Goal: Task Accomplishment & Management: Manage account settings

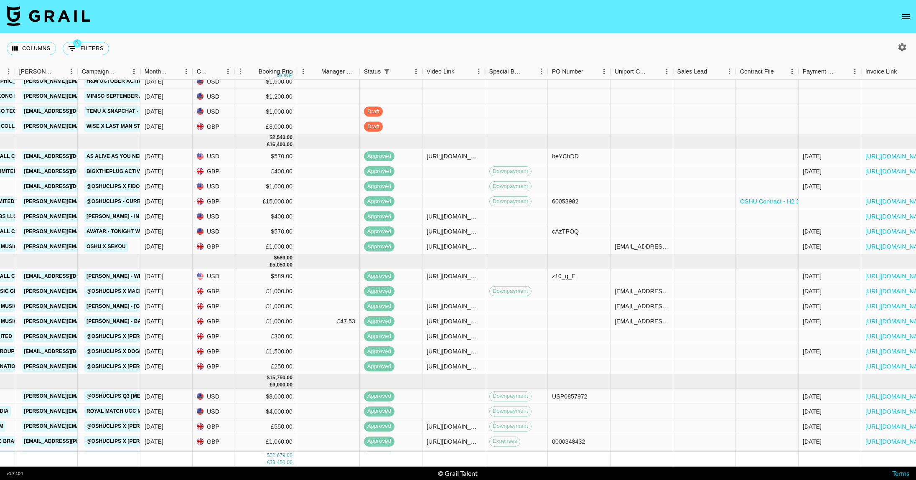
scroll to position [0, 388]
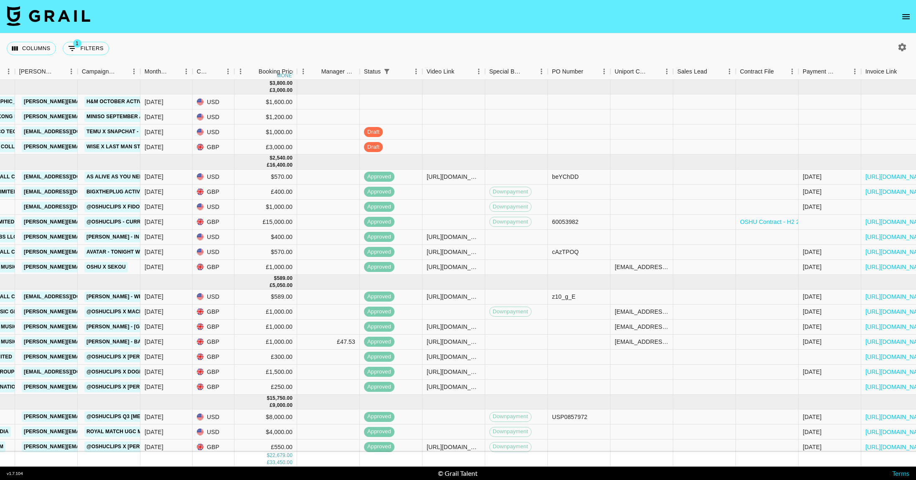
click at [907, 20] on button "open drawer" at bounding box center [905, 16] width 17 height 17
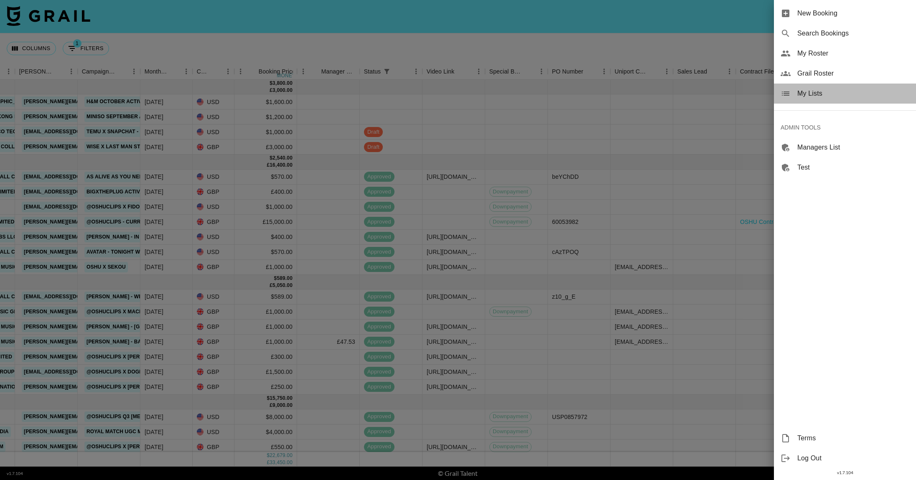
click at [820, 91] on span "My Lists" at bounding box center [853, 94] width 112 height 10
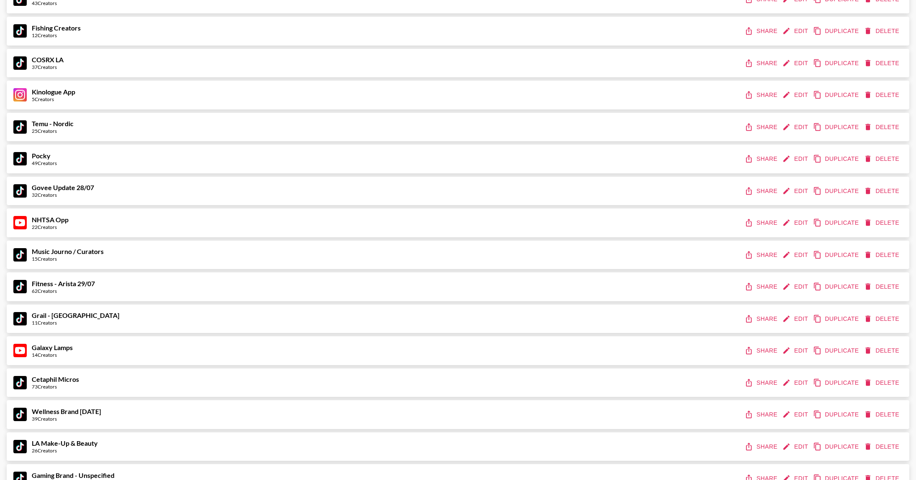
scroll to position [1583, 0]
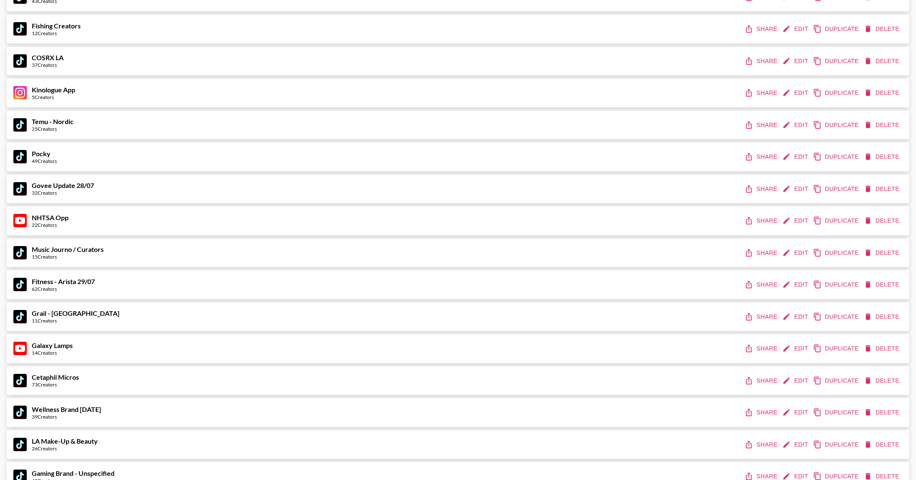
click at [800, 91] on button "Edit" at bounding box center [795, 92] width 31 height 15
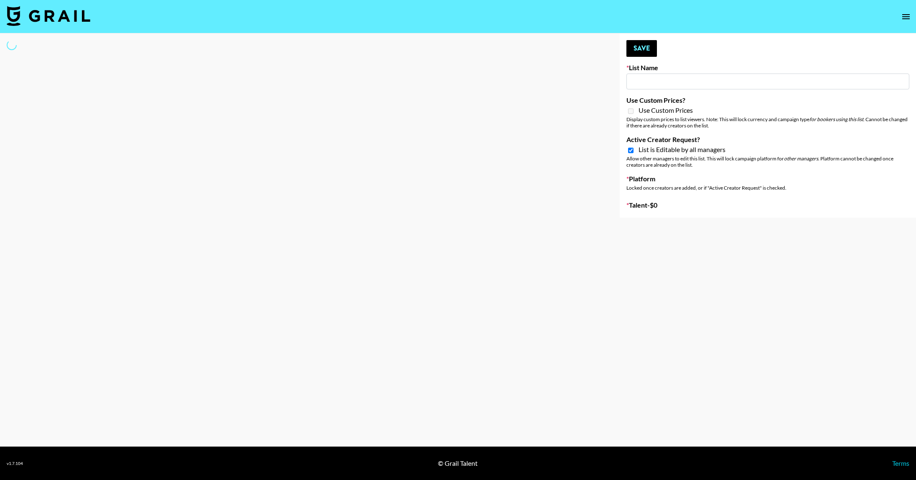
type input "Kinologue App"
checkbox input "true"
select select "Song"
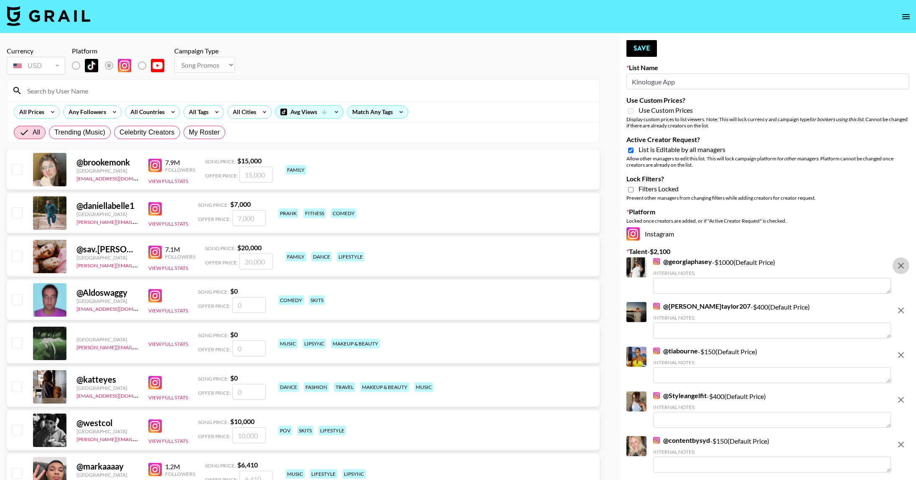
click at [899, 264] on icon "remove" at bounding box center [901, 266] width 6 height 6
click at [899, 307] on icon "remove" at bounding box center [901, 310] width 6 height 6
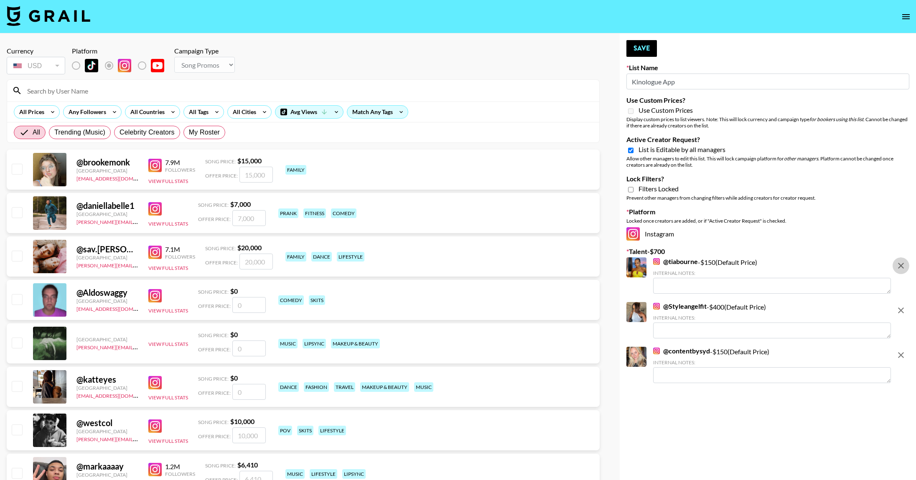
click at [899, 264] on icon "remove" at bounding box center [901, 266] width 6 height 6
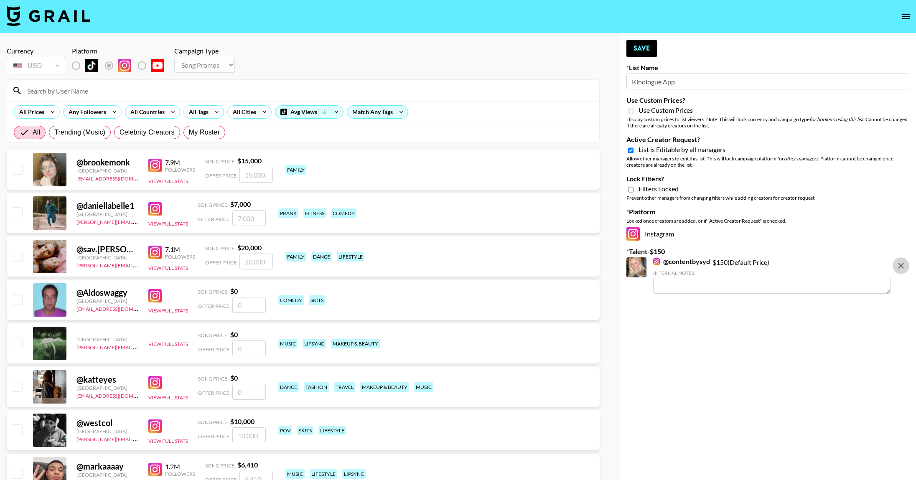
click at [899, 264] on icon "remove" at bounding box center [901, 266] width 6 height 6
click at [701, 79] on input "Kinologue App" at bounding box center [767, 82] width 283 height 16
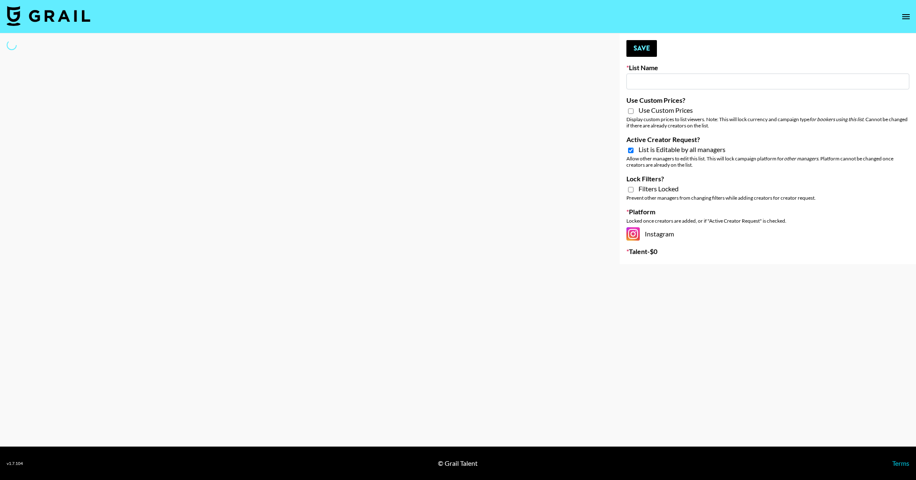
type input "S"
select select "Song"
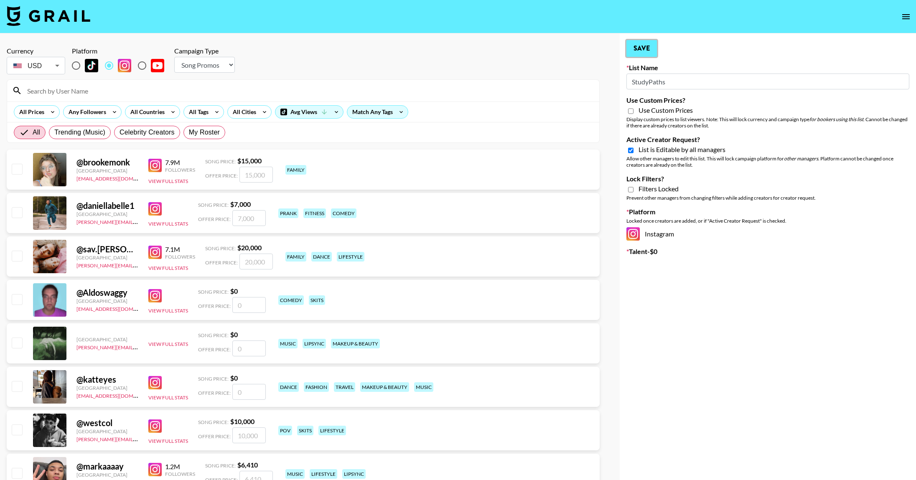
click at [636, 46] on button "Save" at bounding box center [641, 48] width 30 height 17
type input "StudyPaths"
click at [220, 64] on select "Choose Type... Song Promos Brand Promos" at bounding box center [204, 65] width 61 height 16
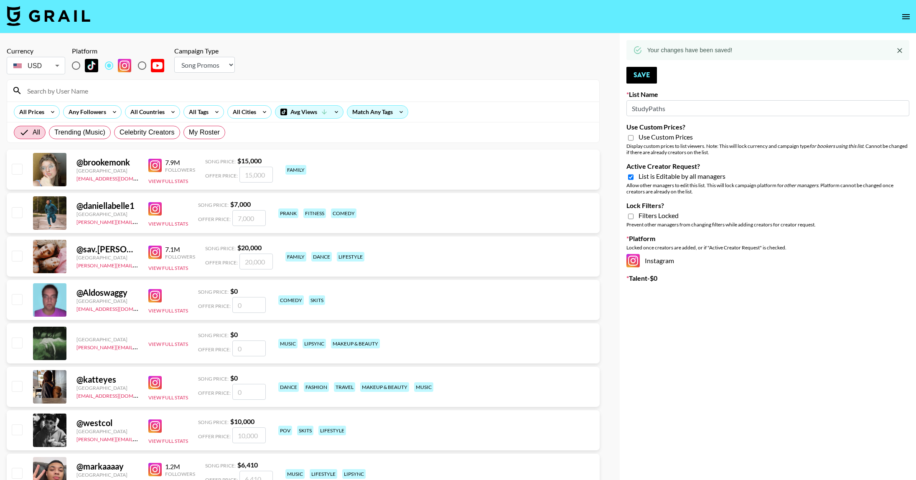
select select "Brand"
click at [174, 57] on select "Choose Type... Song Promos Brand Promos" at bounding box center [204, 65] width 61 height 16
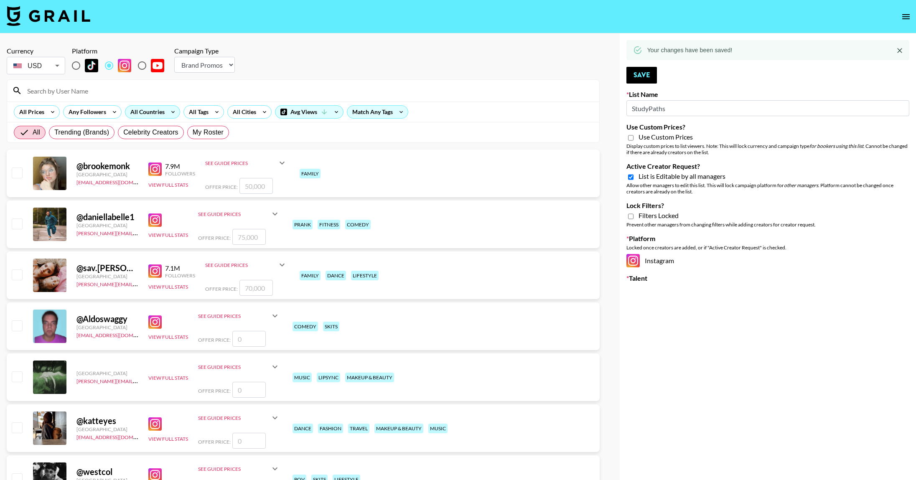
click at [146, 112] on div "All Countries" at bounding box center [145, 112] width 41 height 13
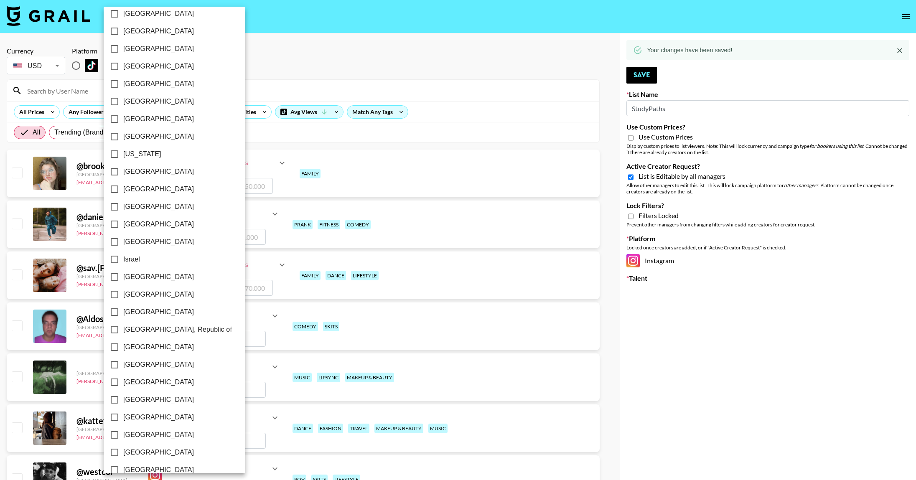
scroll to position [494, 0]
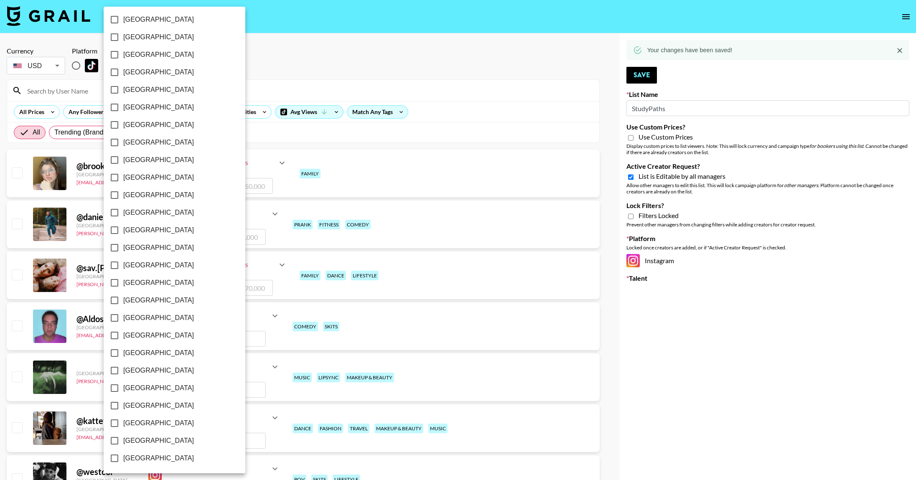
click at [149, 437] on span "[GEOGRAPHIC_DATA]" at bounding box center [158, 441] width 71 height 10
click at [123, 437] on input "[GEOGRAPHIC_DATA]" at bounding box center [115, 441] width 18 height 18
checkbox input "true"
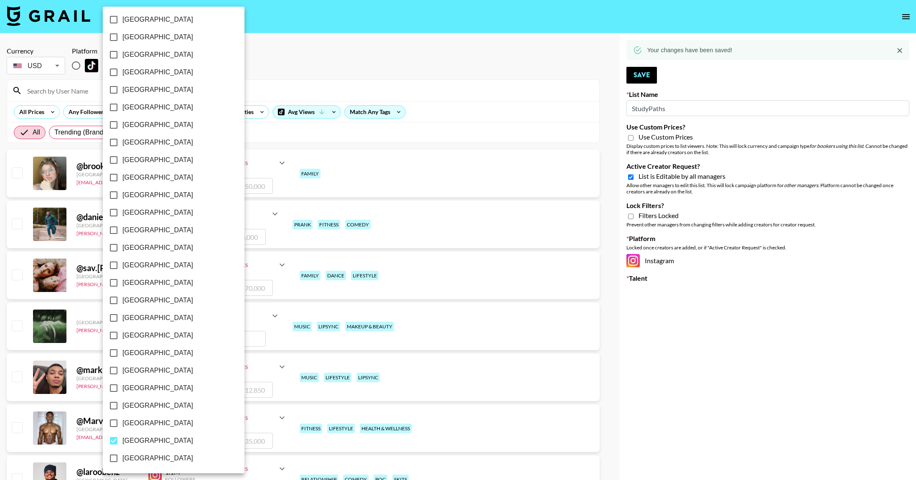
click at [476, 74] on div at bounding box center [458, 240] width 916 height 480
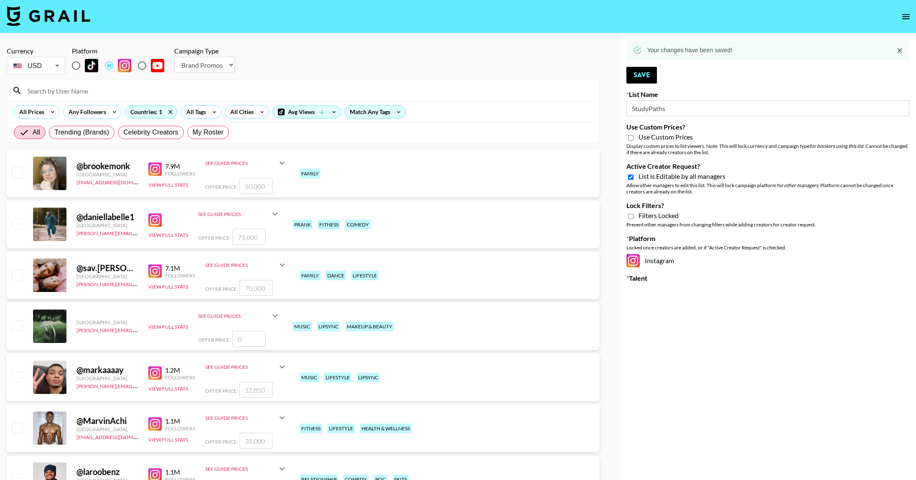
click at [630, 138] on input "Use Custom Prices?" at bounding box center [630, 138] width 5 height 8
checkbox input "true"
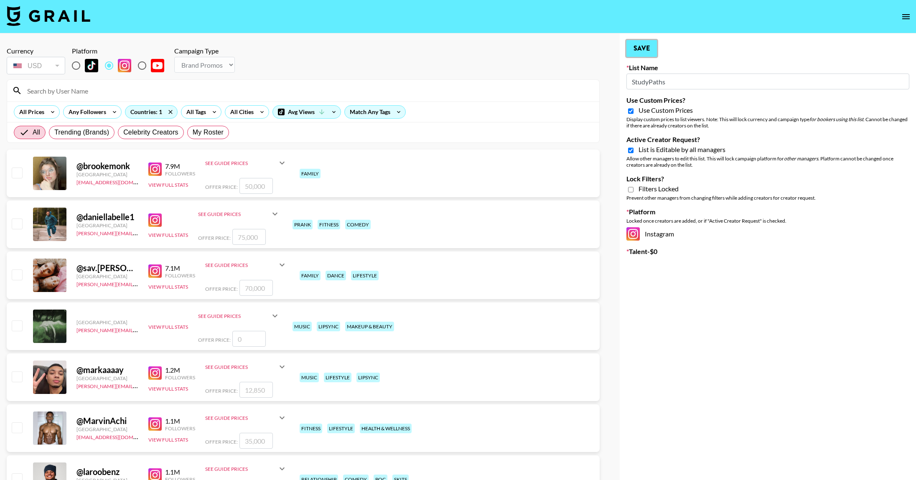
click at [637, 45] on button "Save" at bounding box center [641, 48] width 30 height 17
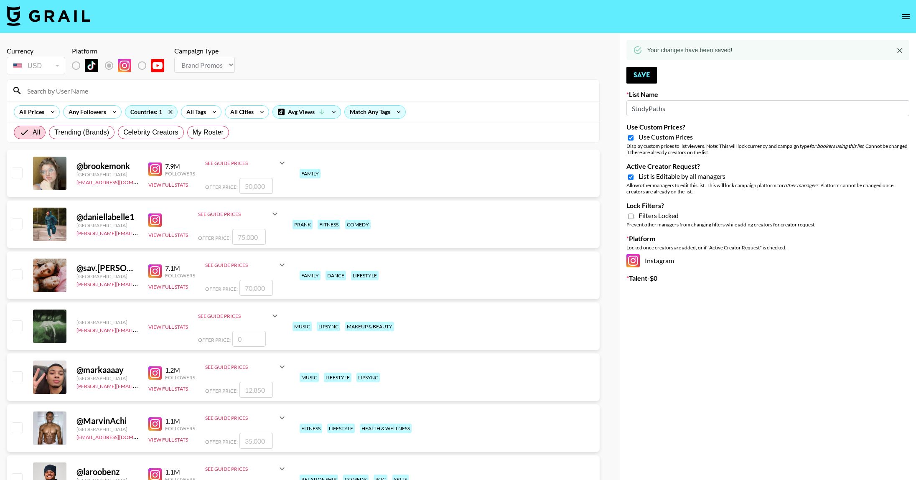
click at [630, 216] on input "Lock Filters?" at bounding box center [630, 217] width 5 height 8
checkbox input "true"
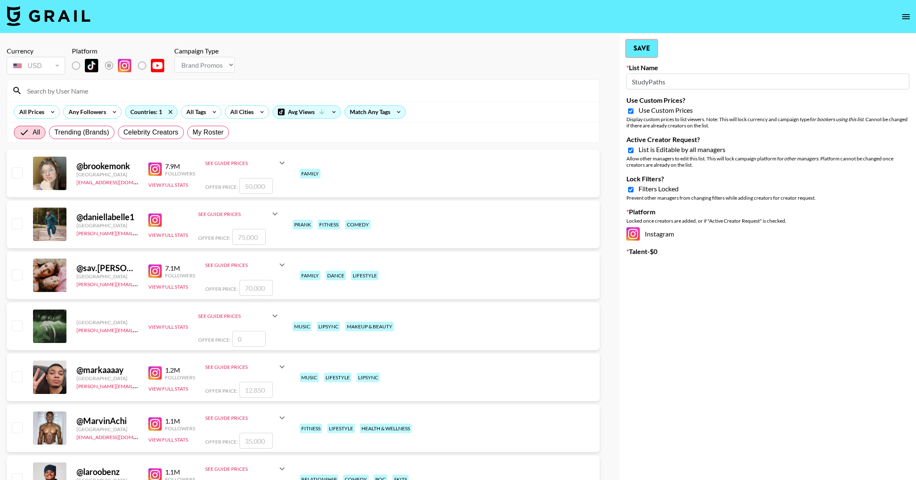
drag, startPoint x: 646, startPoint y: 49, endPoint x: 638, endPoint y: 47, distance: 8.1
click at [646, 49] on button "Save" at bounding box center [641, 48] width 30 height 17
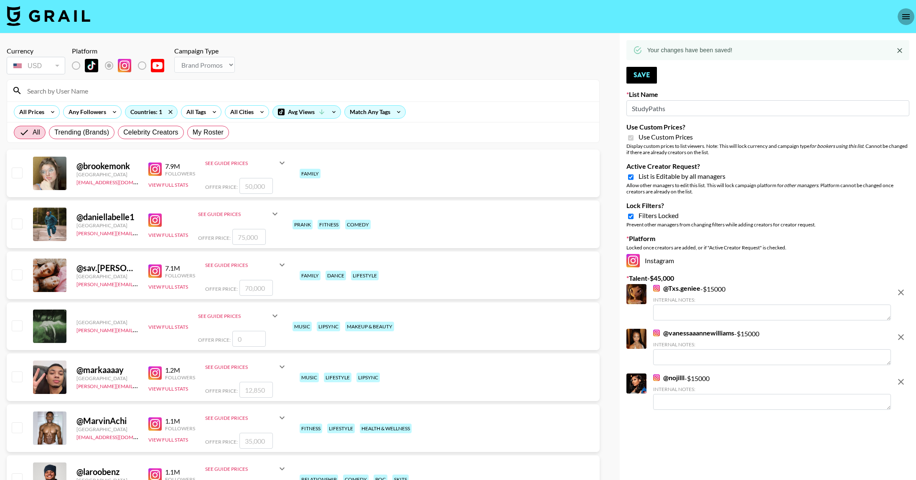
click at [900, 15] on button "open drawer" at bounding box center [905, 16] width 17 height 17
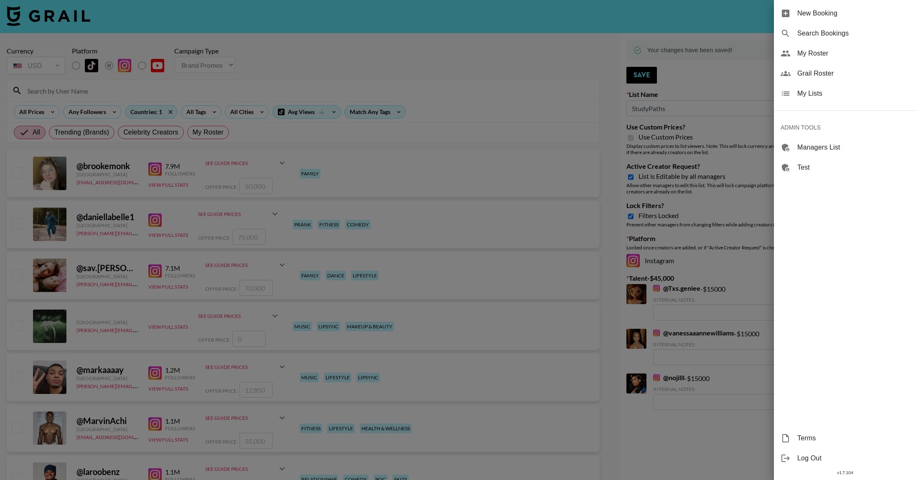
click at [819, 78] on span "Grail Roster" at bounding box center [853, 74] width 112 height 10
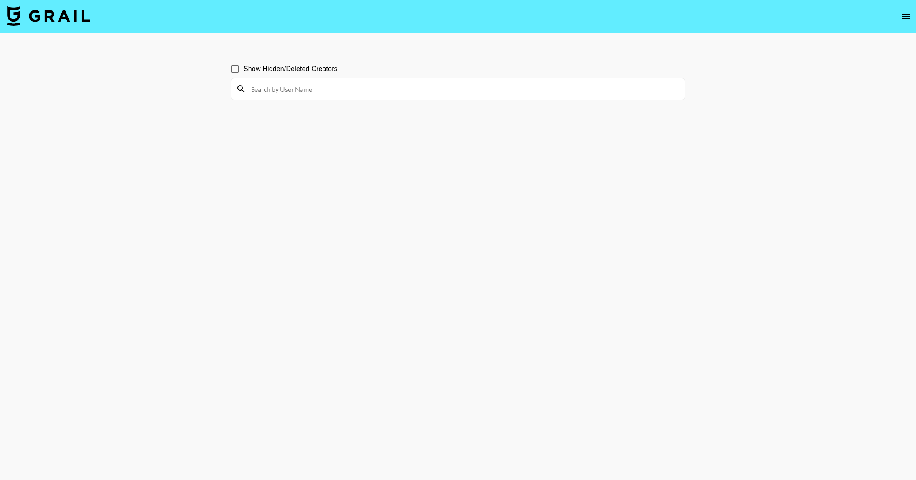
click at [373, 88] on input at bounding box center [463, 88] width 434 height 13
paste input "[URL][DOMAIN_NAME][DOMAIN_NAME]"
type input "[URL][DOMAIN_NAME][DOMAIN_NAME]"
click at [351, 88] on input "[URL][DOMAIN_NAME][DOMAIN_NAME]" at bounding box center [463, 88] width 434 height 13
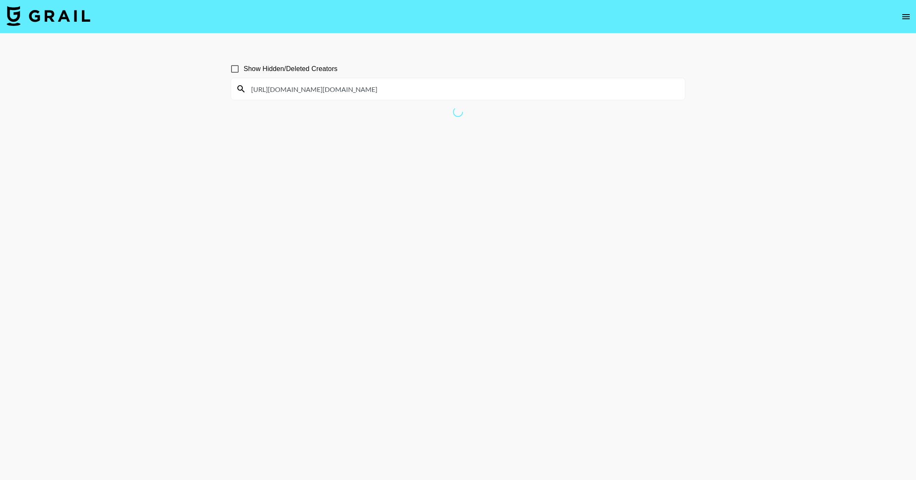
click at [351, 88] on input "[URL][DOMAIN_NAME][DOMAIN_NAME]" at bounding box center [463, 88] width 434 height 13
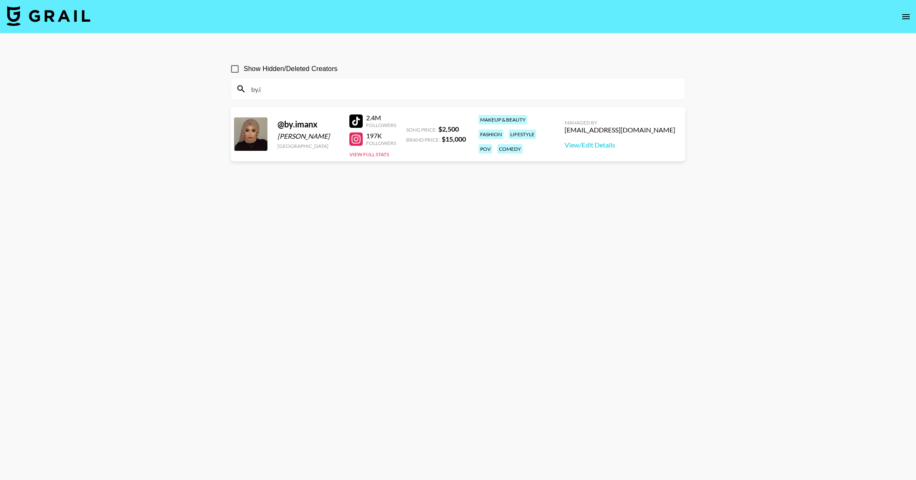
click at [622, 130] on div "[EMAIL_ADDRESS][DOMAIN_NAME]" at bounding box center [619, 130] width 111 height 8
click at [621, 130] on div "[EMAIL_ADDRESS][DOMAIN_NAME]" at bounding box center [619, 130] width 111 height 8
copy div "[EMAIL_ADDRESS][DOMAIN_NAME]"
click at [300, 87] on input "by.i" at bounding box center [463, 88] width 434 height 13
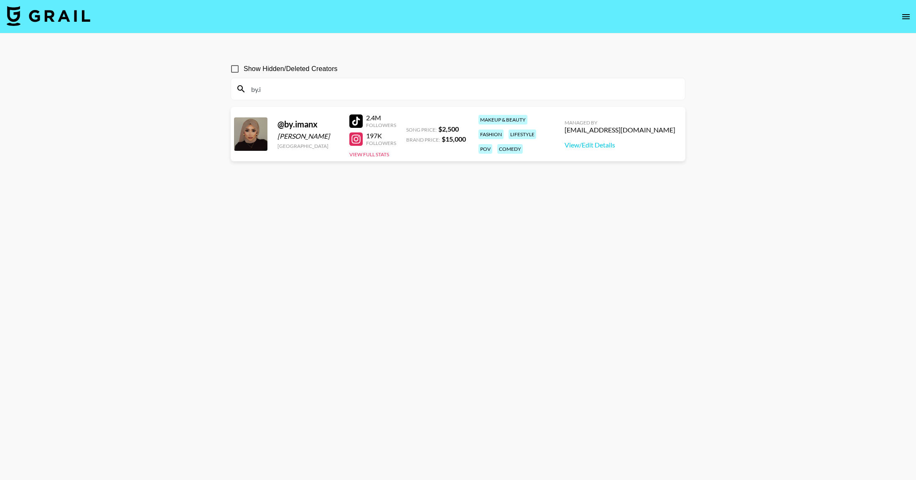
click at [299, 87] on input "by.i" at bounding box center [463, 88] width 434 height 13
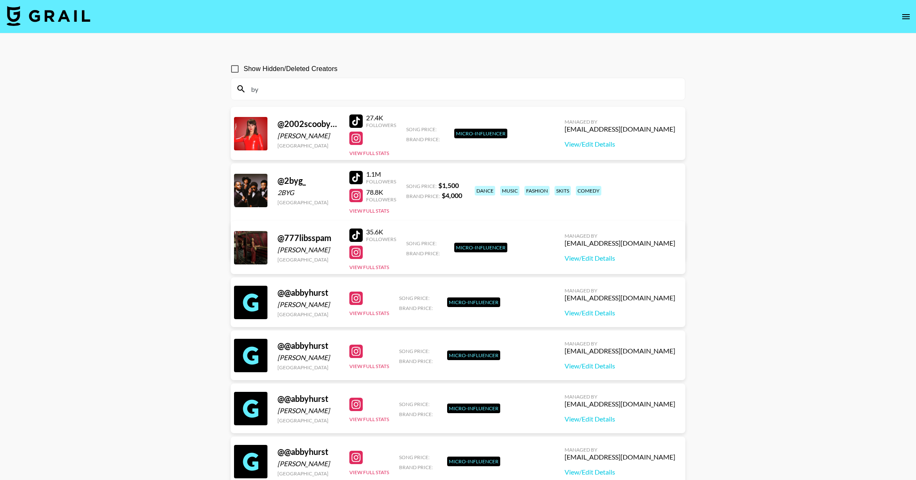
type input "b"
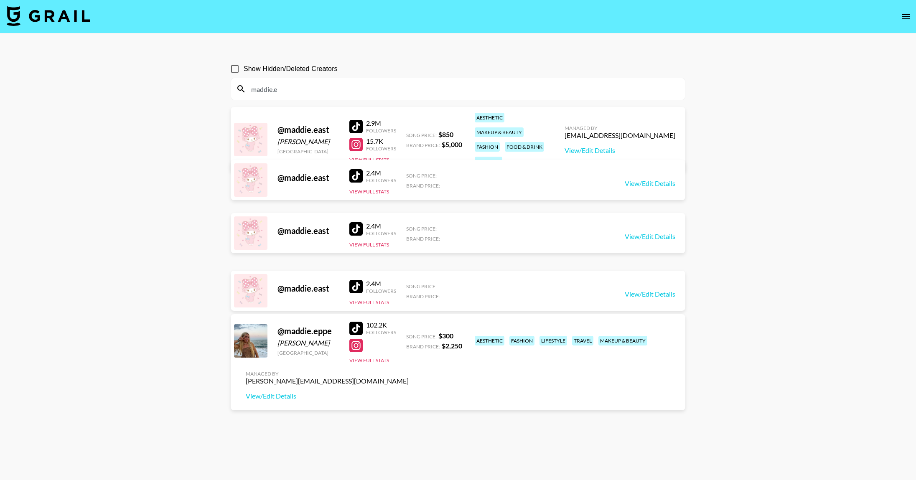
type input "maddie.e"
click at [620, 131] on div "[EMAIL_ADDRESS][DOMAIN_NAME]" at bounding box center [619, 135] width 111 height 8
click at [619, 131] on div "[EMAIL_ADDRESS][DOMAIN_NAME]" at bounding box center [619, 135] width 111 height 8
copy div "[EMAIL_ADDRESS][DOMAIN_NAME]"
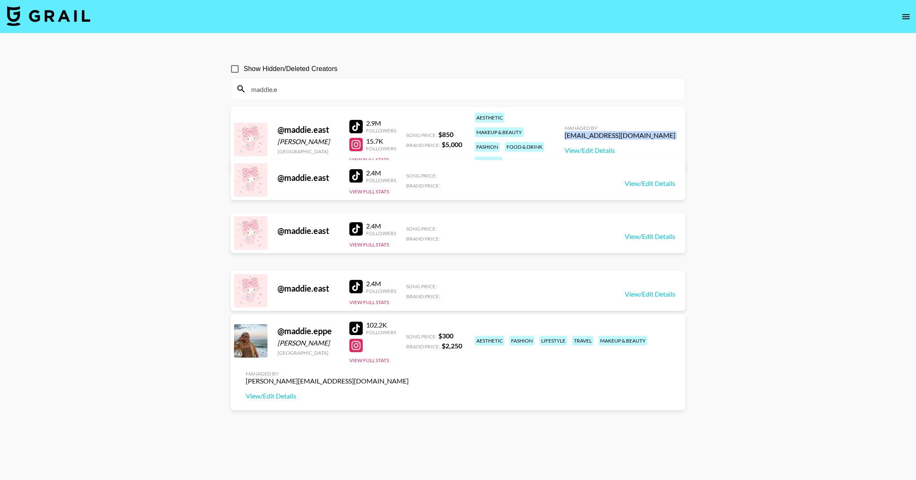
click at [634, 131] on div "[EMAIL_ADDRESS][DOMAIN_NAME]" at bounding box center [619, 135] width 111 height 8
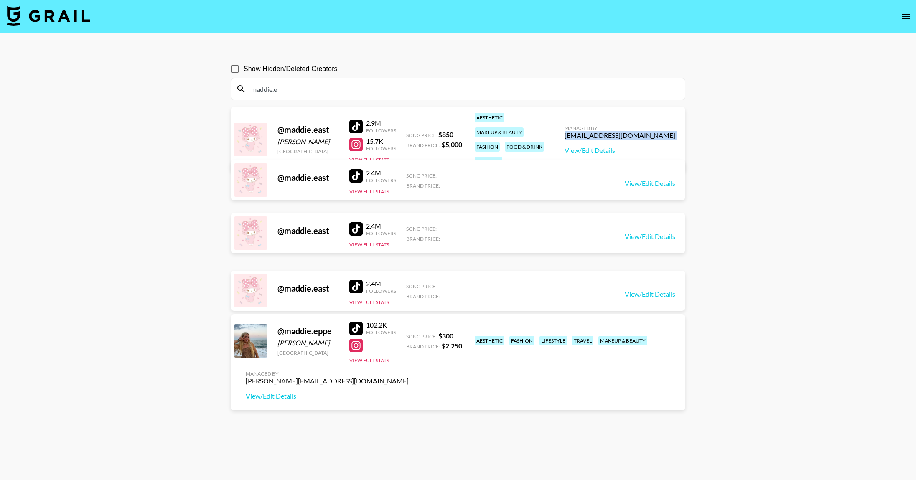
click at [634, 131] on div "[EMAIL_ADDRESS][DOMAIN_NAME]" at bounding box center [619, 135] width 111 height 8
copy div "[EMAIL_ADDRESS][DOMAIN_NAME]"
drag, startPoint x: 634, startPoint y: 130, endPoint x: 654, endPoint y: 14, distance: 117.9
click at [0, 0] on section "Show Hidden/Deleted Creators maddie.e @ maddie.east [PERSON_NAME] [GEOGRAPHIC_D…" at bounding box center [458, 260] width 916 height 520
click at [300, 84] on input "maddie.e" at bounding box center [463, 88] width 434 height 13
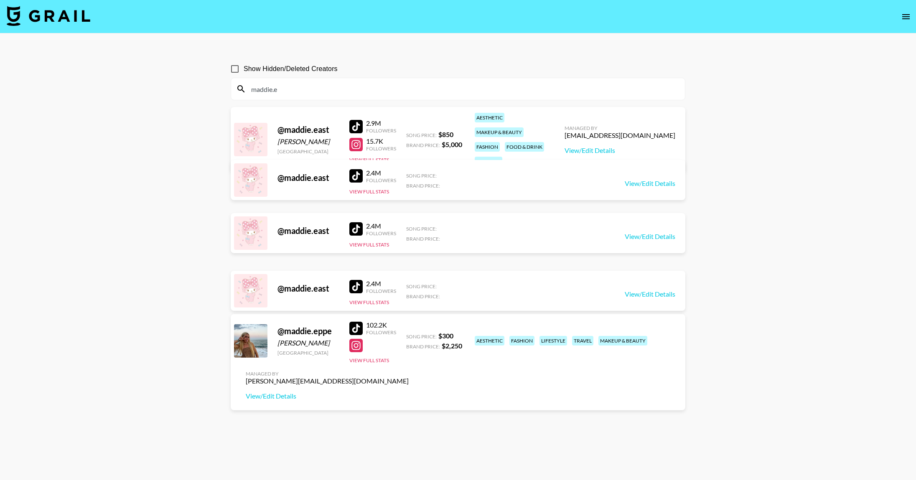
click at [300, 84] on input "maddie.e" at bounding box center [463, 88] width 434 height 13
click at [309, 85] on input "maddie.e" at bounding box center [463, 88] width 434 height 13
click at [308, 85] on input "maddie.e" at bounding box center [463, 88] width 434 height 13
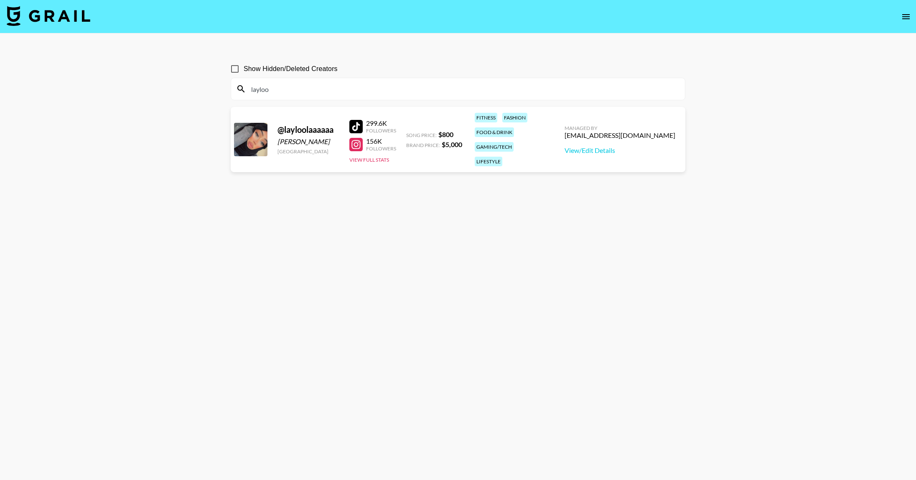
type input "layloo"
click at [454, 89] on input "layloo" at bounding box center [463, 88] width 434 height 13
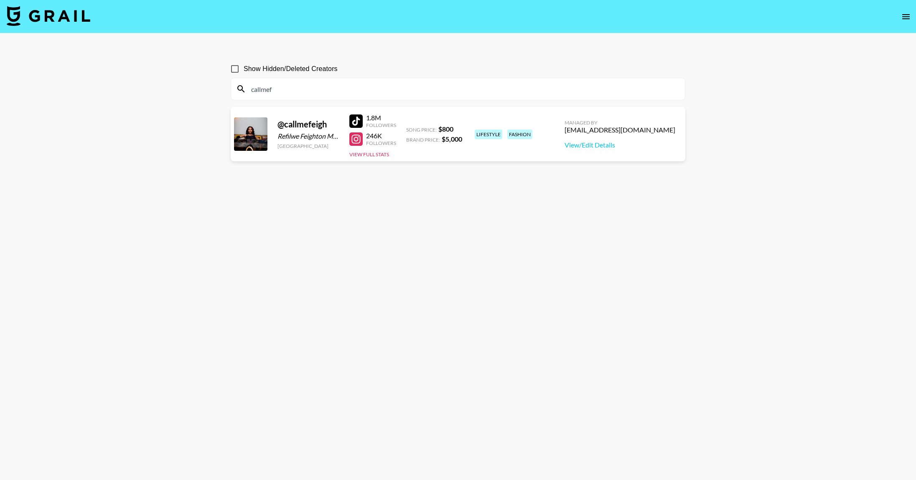
type input "callmef"
click at [357, 90] on input "callmef" at bounding box center [463, 88] width 434 height 13
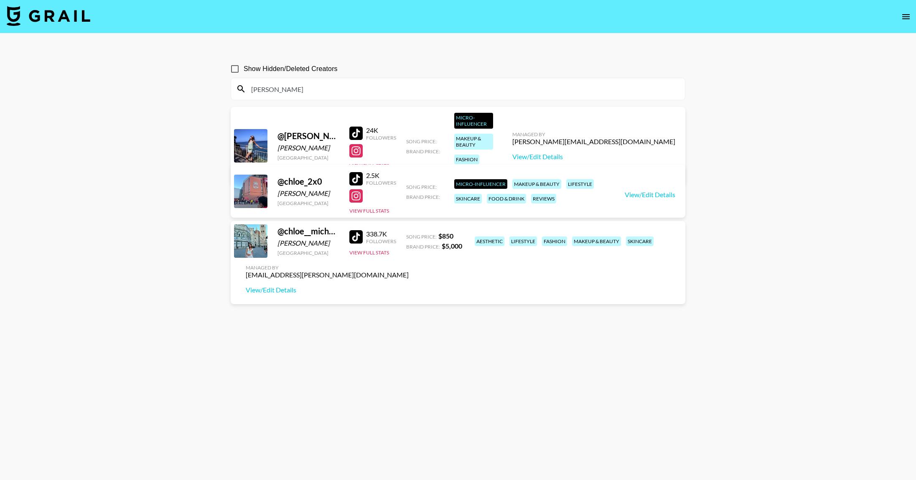
type input "[PERSON_NAME]"
click at [409, 271] on div "[EMAIL_ADDRESS][PERSON_NAME][DOMAIN_NAME]" at bounding box center [327, 275] width 163 height 8
copy div "[EMAIL_ADDRESS][PERSON_NAME][DOMAIN_NAME]"
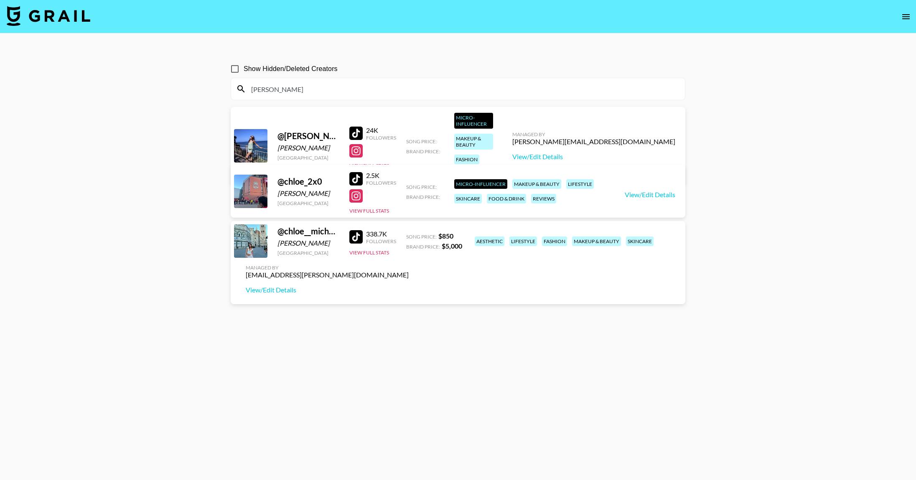
click at [348, 89] on input "[PERSON_NAME]" at bounding box center [463, 88] width 434 height 13
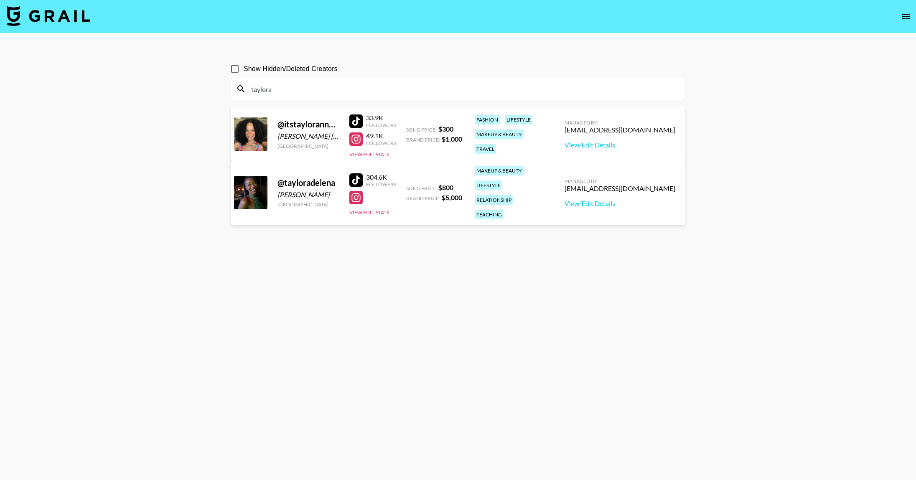
type input "taylora"
click at [619, 184] on div "[EMAIL_ADDRESS][DOMAIN_NAME]" at bounding box center [619, 188] width 111 height 8
click at [620, 184] on div "[EMAIL_ADDRESS][DOMAIN_NAME]" at bounding box center [619, 188] width 111 height 8
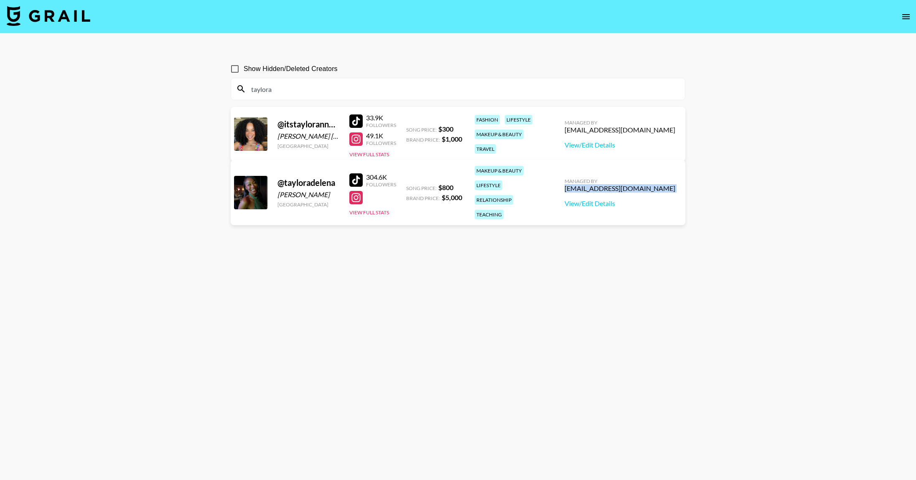
click at [620, 184] on div "[EMAIL_ADDRESS][DOMAIN_NAME]" at bounding box center [619, 188] width 111 height 8
copy div "[EMAIL_ADDRESS][DOMAIN_NAME]"
drag, startPoint x: 620, startPoint y: 183, endPoint x: 661, endPoint y: 13, distance: 175.0
click at [0, 0] on section "Show Hidden/Deleted Creators taylora @ itstayloranne__ [PERSON_NAME] [PERSON_NA…" at bounding box center [458, 260] width 916 height 520
click at [296, 86] on input "taylora" at bounding box center [463, 88] width 434 height 13
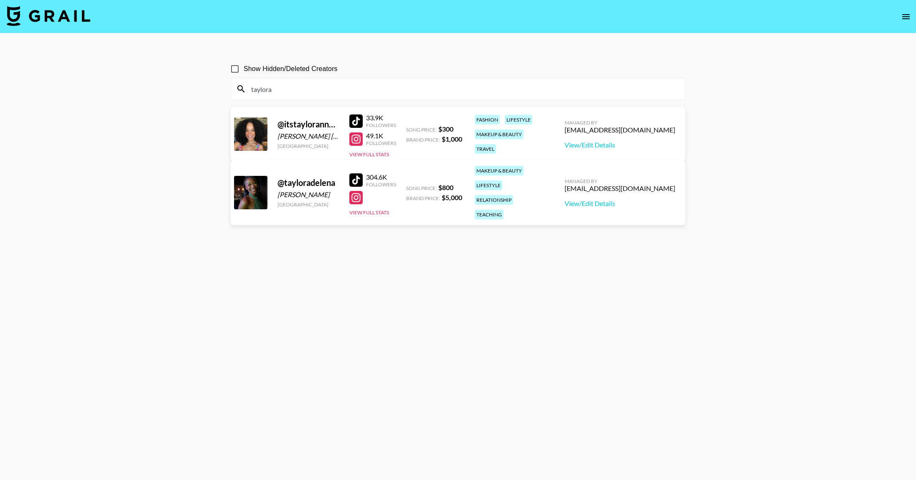
click at [296, 86] on input "taylora" at bounding box center [463, 88] width 434 height 13
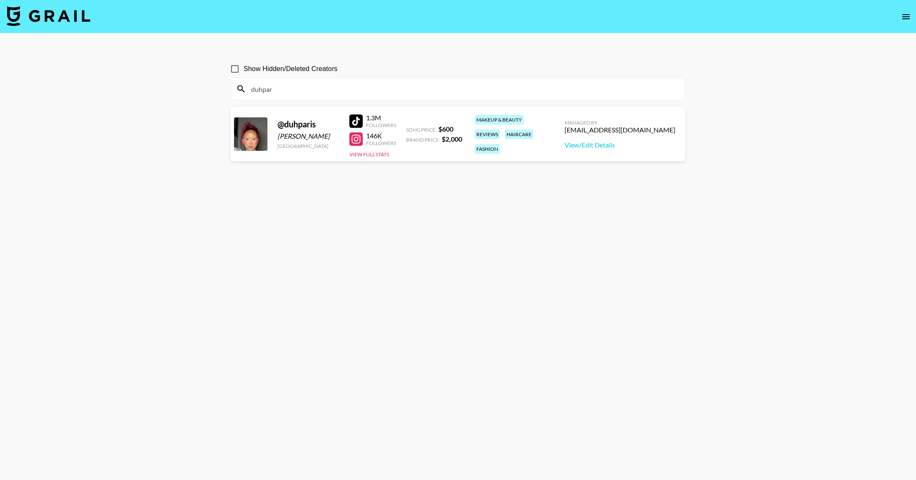
type input "duhpar"
click at [627, 131] on div "[EMAIL_ADDRESS][DOMAIN_NAME]" at bounding box center [619, 130] width 111 height 8
copy div "[EMAIL_ADDRESS][DOMAIN_NAME]"
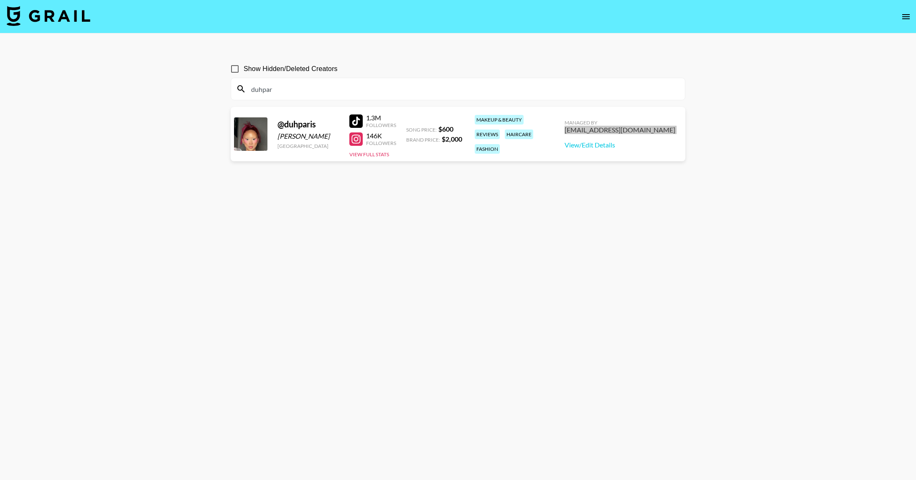
drag, startPoint x: 631, startPoint y: 130, endPoint x: 548, endPoint y: 9, distance: 146.9
click at [0, 0] on section "Show Hidden/Deleted Creators duhpar @ duhparis [PERSON_NAME][GEOGRAPHIC_DATA] 1…" at bounding box center [458, 260] width 916 height 520
click at [318, 91] on input "duhpar" at bounding box center [463, 88] width 434 height 13
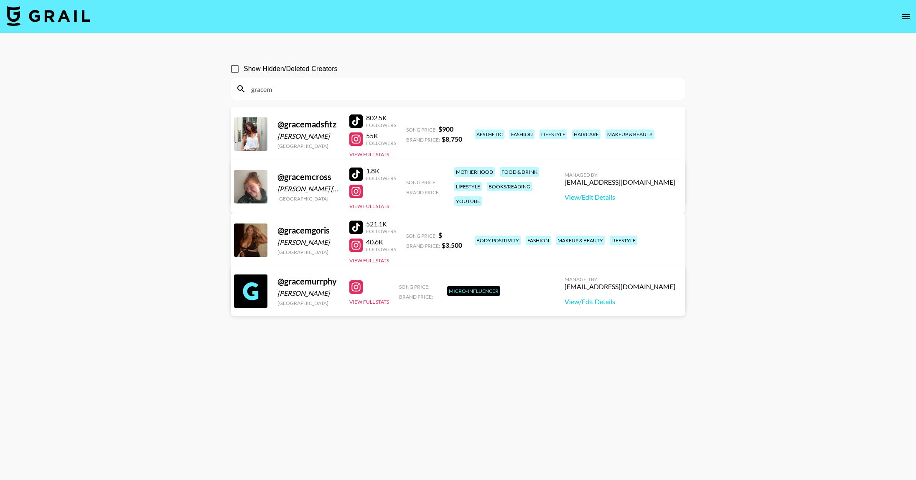
type input "gracem"
click at [409, 277] on div "[PERSON_NAME][EMAIL_ADDRESS][DOMAIN_NAME]" at bounding box center [327, 281] width 163 height 8
copy div "[PERSON_NAME][EMAIL_ADDRESS][DOMAIN_NAME]"
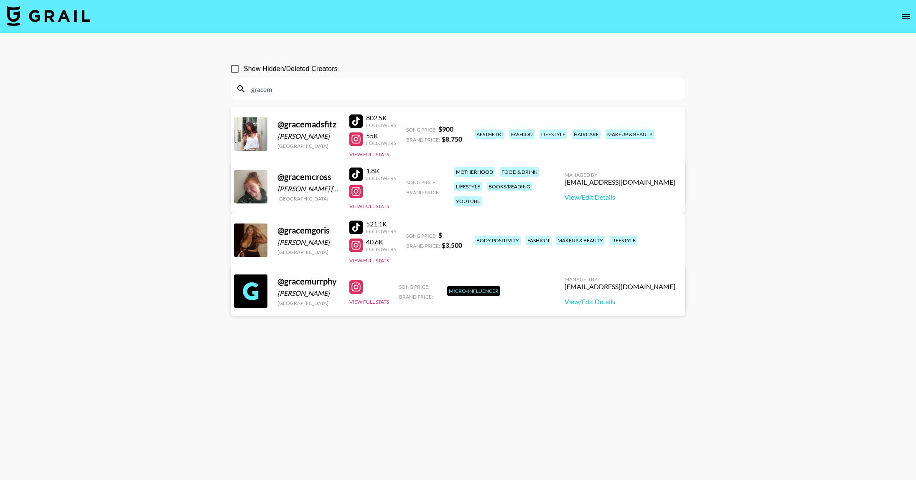
drag, startPoint x: 626, startPoint y: 236, endPoint x: 454, endPoint y: 4, distance: 289.1
click at [0, 0] on section "Show Hidden/Deleted Creators gracem @ gracemadsfitz [PERSON_NAME] [GEOGRAPHIC_D…" at bounding box center [458, 260] width 916 height 520
click at [401, 84] on input "gracem" at bounding box center [463, 88] width 434 height 13
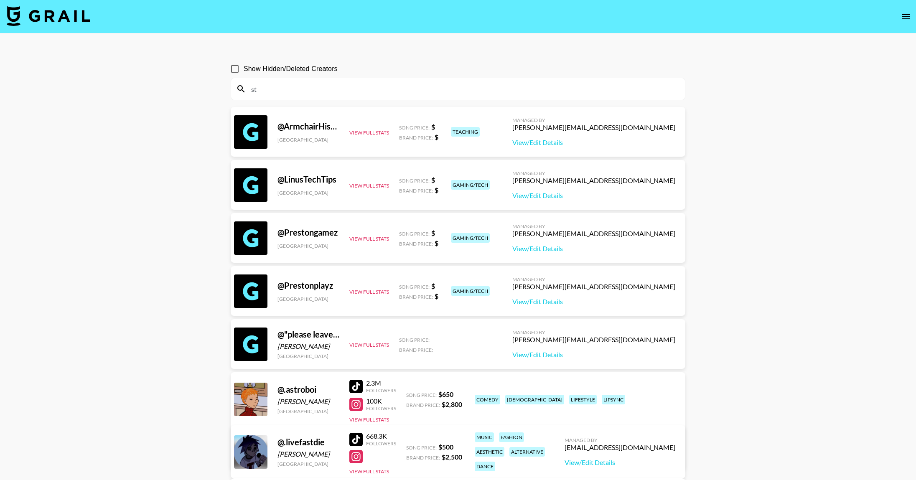
type input "s"
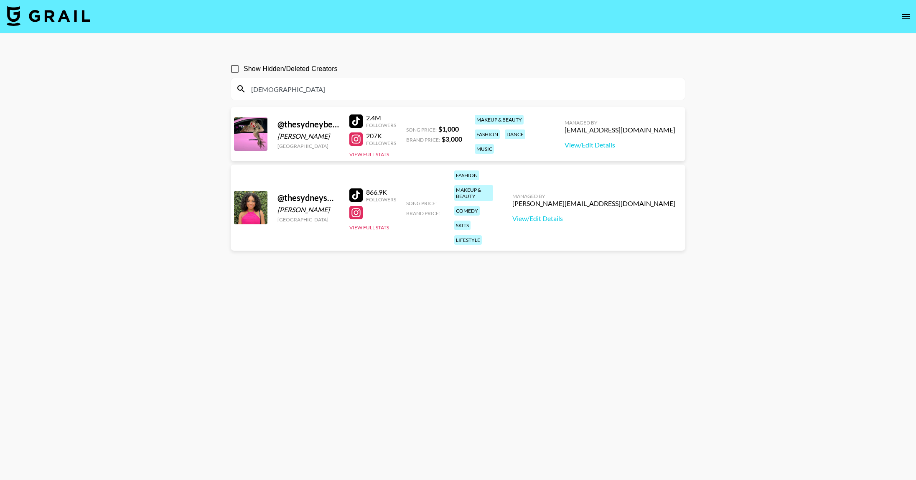
scroll to position [0, 0]
type input "[DEMOGRAPHIC_DATA]"
click at [615, 129] on div "[EMAIL_ADDRESS][DOMAIN_NAME]" at bounding box center [619, 129] width 111 height 8
copy div "[EMAIL_ADDRESS][DOMAIN_NAME]"
drag, startPoint x: 615, startPoint y: 129, endPoint x: 596, endPoint y: 13, distance: 117.2
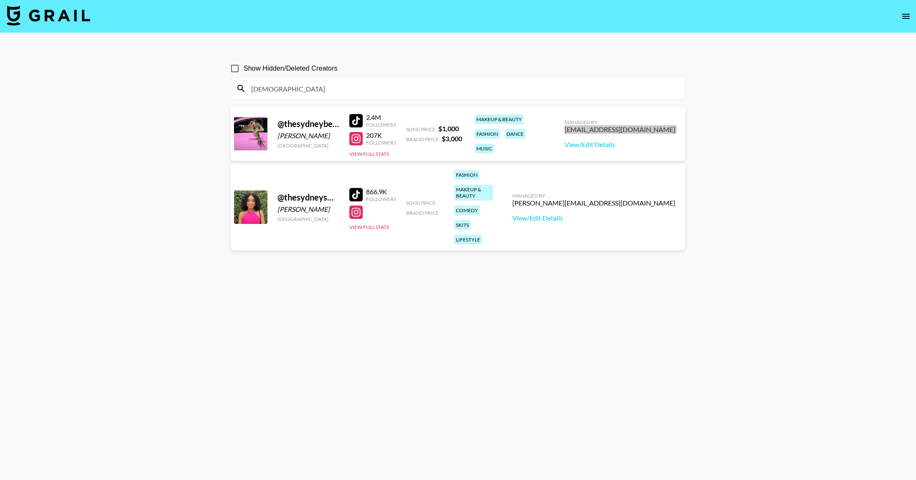
click at [0, 0] on section "Show Hidden/Deleted Creators thesydn @ thesydneybelle [GEOGRAPHIC_DATA] [GEOGRA…" at bounding box center [458, 260] width 916 height 520
click at [433, 88] on input "[DEMOGRAPHIC_DATA]" at bounding box center [463, 88] width 434 height 13
click at [432, 88] on input "[DEMOGRAPHIC_DATA]" at bounding box center [463, 88] width 434 height 13
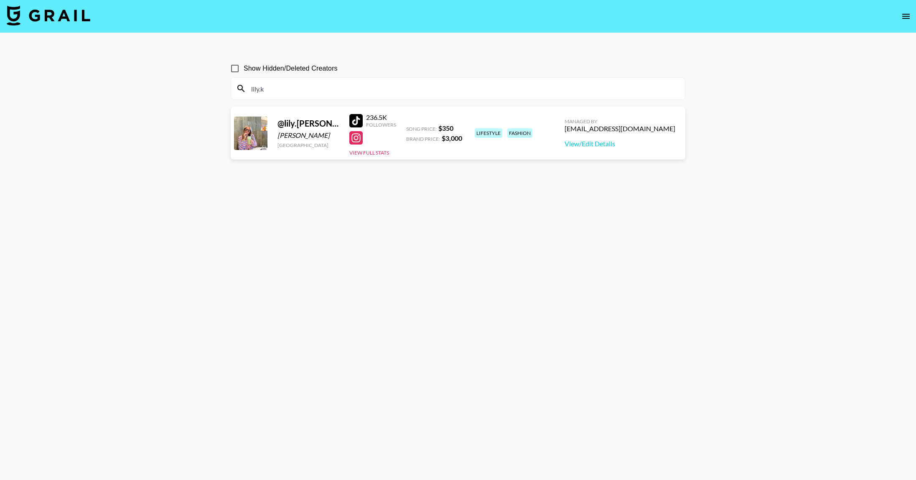
click at [623, 129] on div "[EMAIL_ADDRESS][DOMAIN_NAME]" at bounding box center [619, 128] width 111 height 8
copy div "[EMAIL_ADDRESS][DOMAIN_NAME]"
drag, startPoint x: 623, startPoint y: 129, endPoint x: 614, endPoint y: 16, distance: 113.2
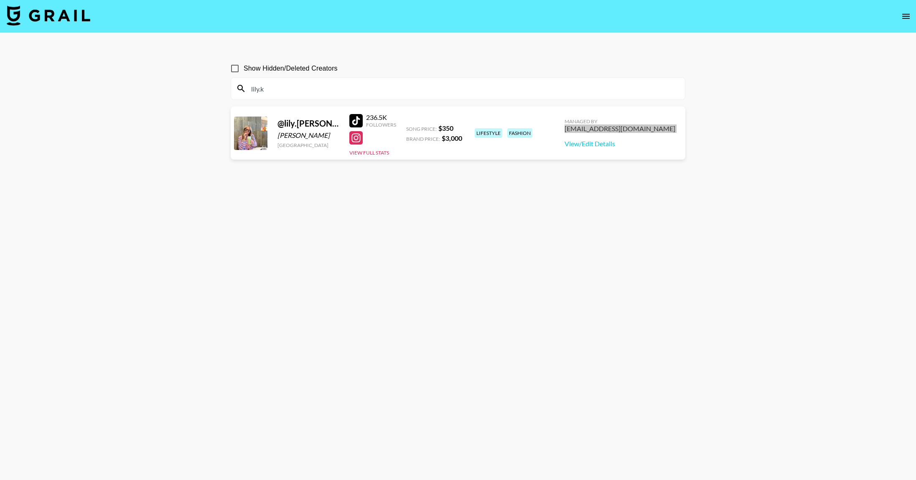
click at [0, 0] on section "Show Hidden/Deleted Creators lily.k @ lily.[PERSON_NAME] [PERSON_NAME] [GEOGRAP…" at bounding box center [458, 260] width 916 height 520
click at [324, 92] on input "lily.k" at bounding box center [463, 88] width 434 height 13
click at [324, 91] on input "lily.k" at bounding box center [463, 88] width 434 height 13
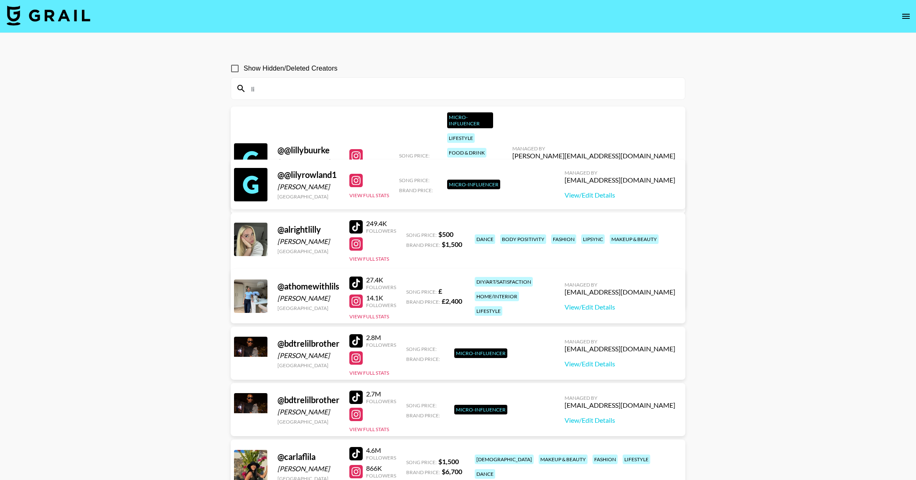
type input "l"
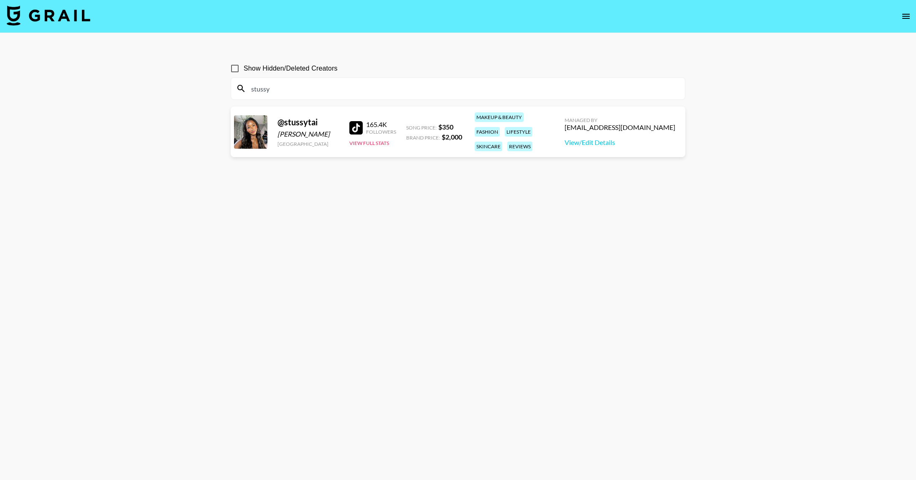
type input "stussy"
click at [318, 88] on input "stussy" at bounding box center [463, 88] width 434 height 13
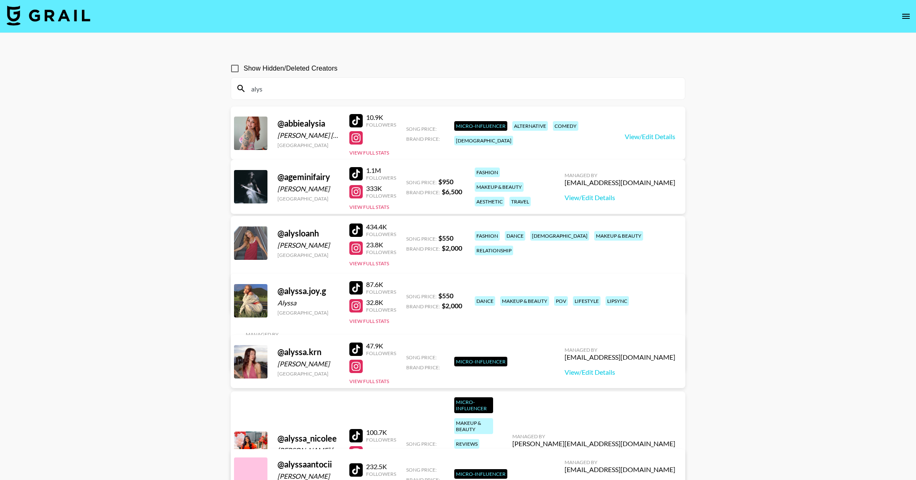
type input "alys"
click at [409, 280] on div "[PERSON_NAME][EMAIL_ADDRESS][DOMAIN_NAME]" at bounding box center [327, 284] width 163 height 8
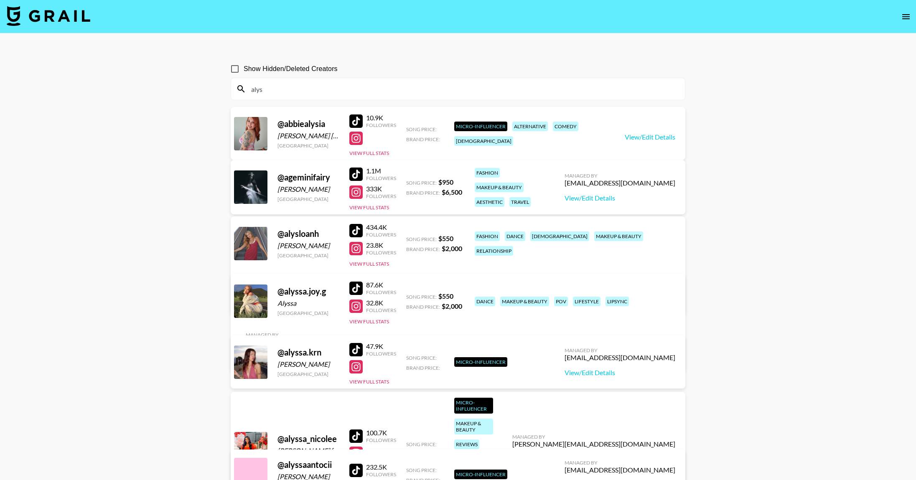
click at [409, 280] on div "[PERSON_NAME][EMAIL_ADDRESS][DOMAIN_NAME]" at bounding box center [327, 284] width 163 height 8
copy div "[PERSON_NAME][EMAIL_ADDRESS][DOMAIN_NAME]"
drag, startPoint x: 636, startPoint y: 239, endPoint x: 626, endPoint y: 8, distance: 231.3
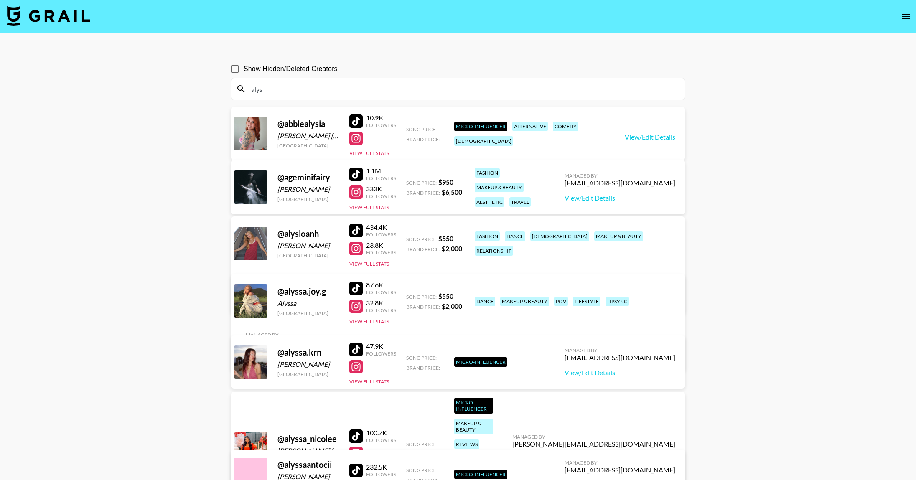
click at [330, 91] on input "alys" at bounding box center [463, 88] width 434 height 13
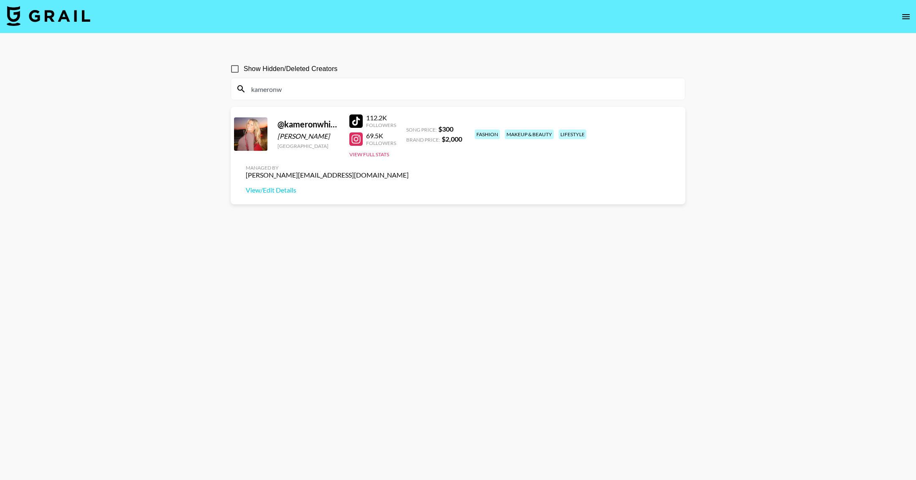
type input "kameronw"
click at [409, 171] on div "[PERSON_NAME][EMAIL_ADDRESS][DOMAIN_NAME]" at bounding box center [327, 175] width 163 height 8
drag, startPoint x: 606, startPoint y: 129, endPoint x: 560, endPoint y: 2, distance: 135.3
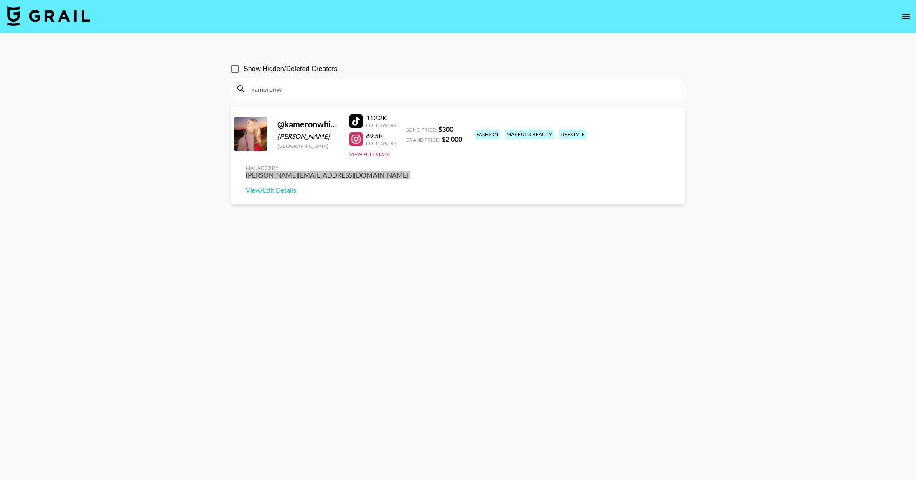
click at [0, 0] on section "Show Hidden/Deleted Creators kameronw @ kameronwhite08 [PERSON_NAME] United Sta…" at bounding box center [458, 260] width 916 height 520
click at [378, 89] on input "kameronw" at bounding box center [463, 88] width 434 height 13
click at [378, 88] on input "kameronw" at bounding box center [463, 88] width 434 height 13
click at [378, 87] on input "kameronw" at bounding box center [463, 88] width 434 height 13
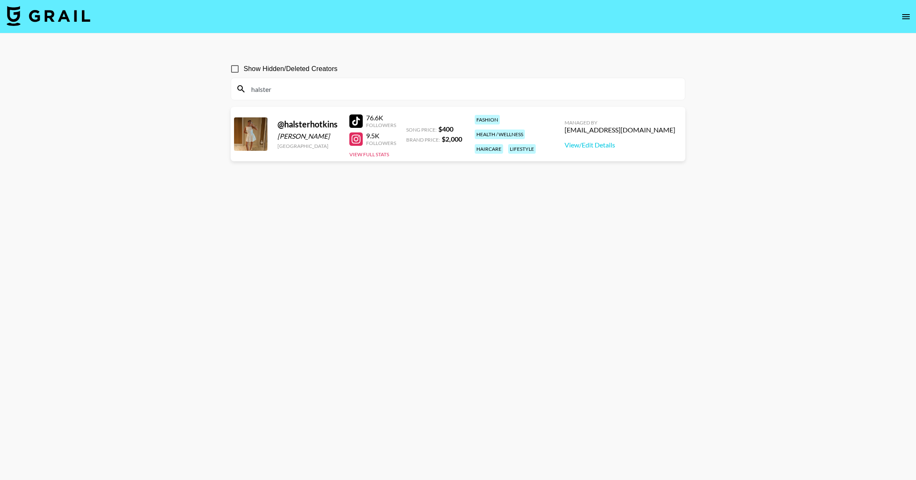
type input "halster"
click at [621, 130] on div "[EMAIL_ADDRESS][DOMAIN_NAME]" at bounding box center [619, 130] width 111 height 8
drag, startPoint x: 621, startPoint y: 130, endPoint x: 529, endPoint y: 34, distance: 132.9
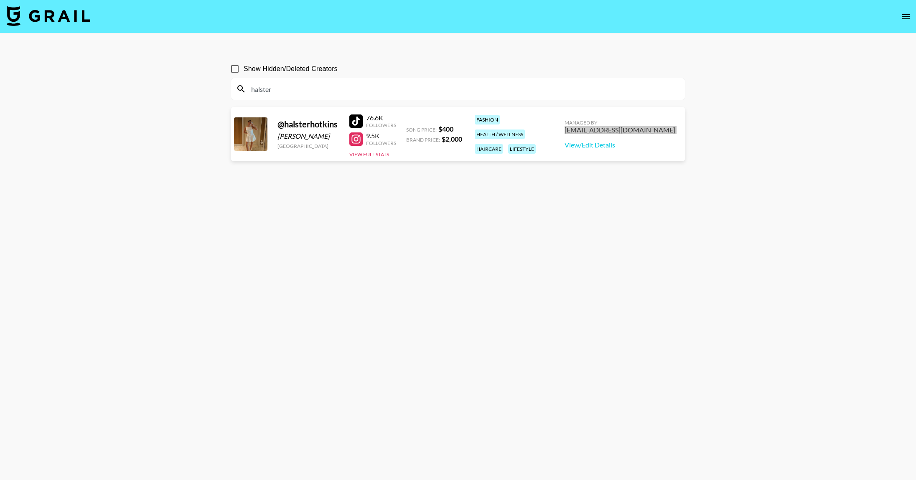
click at [0, 0] on section "Show Hidden/Deleted Creators halster @ halsterhotkins [PERSON_NAME] [GEOGRAPHIC…" at bounding box center [458, 260] width 916 height 520
click at [332, 86] on input "halster" at bounding box center [463, 88] width 434 height 13
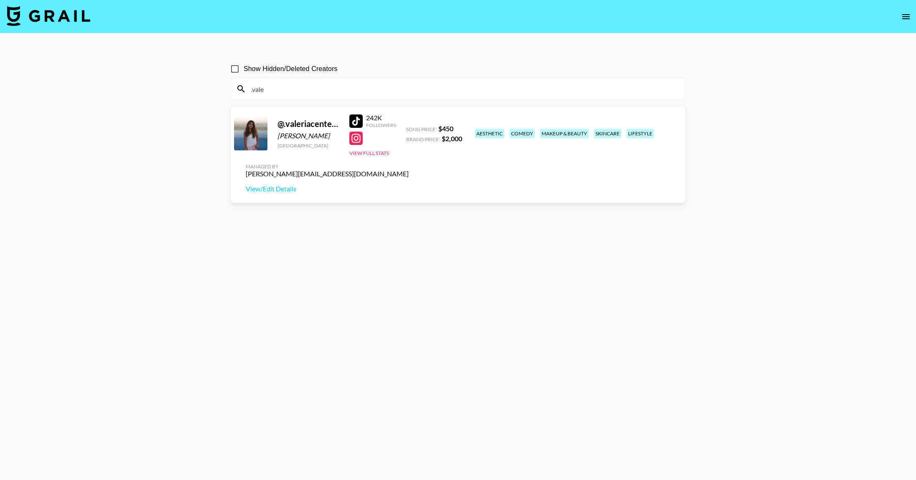
click at [409, 170] on div "[PERSON_NAME][EMAIL_ADDRESS][DOMAIN_NAME]" at bounding box center [327, 174] width 163 height 8
drag, startPoint x: 630, startPoint y: 131, endPoint x: 428, endPoint y: 5, distance: 237.7
click at [0, 0] on section "Show Hidden/Deleted Creators .vale @ .[PERSON_NAME] [GEOGRAPHIC_DATA] 242K Foll…" at bounding box center [458, 260] width 916 height 520
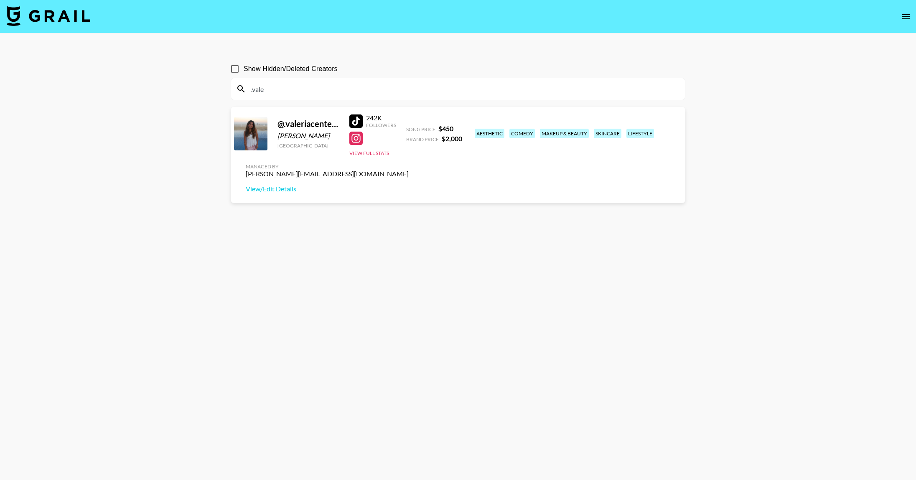
click at [356, 87] on input ".vale" at bounding box center [463, 88] width 434 height 13
type input "."
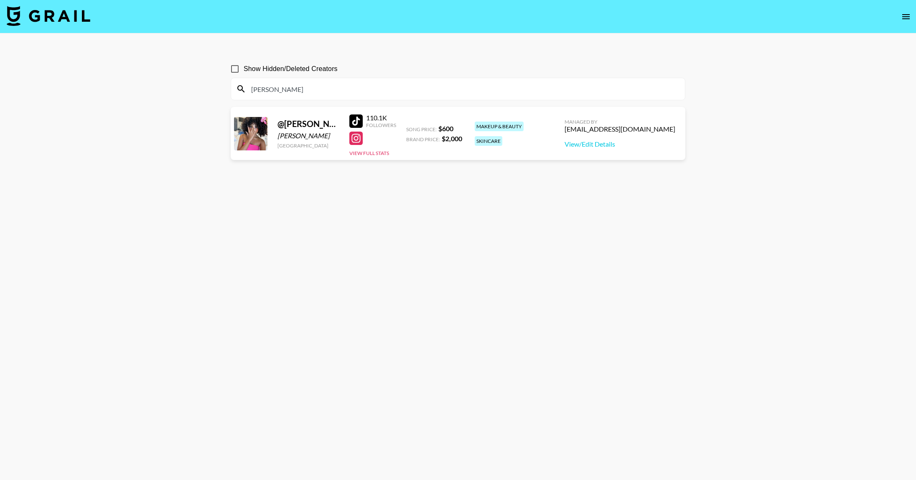
type input "[PERSON_NAME]"
click at [641, 131] on div "[EMAIL_ADDRESS][DOMAIN_NAME]" at bounding box center [619, 129] width 111 height 8
click at [641, 130] on div "[EMAIL_ADDRESS][DOMAIN_NAME]" at bounding box center [619, 129] width 111 height 8
drag, startPoint x: 640, startPoint y: 130, endPoint x: 626, endPoint y: 3, distance: 128.5
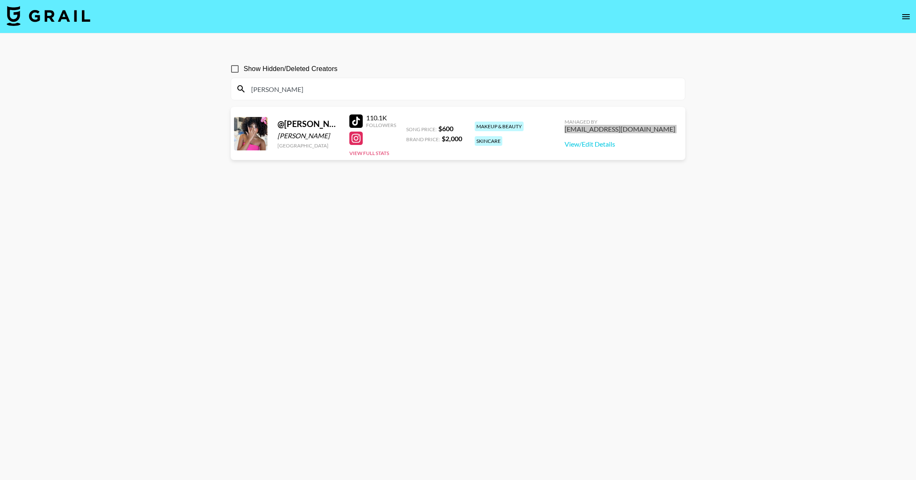
click at [0, 0] on section "Show Hidden/Deleted Creators [PERSON_NAME] @ [PERSON_NAME].[PERSON_NAME] [PERSO…" at bounding box center [458, 260] width 916 height 520
click at [310, 92] on input "[PERSON_NAME]" at bounding box center [463, 88] width 434 height 13
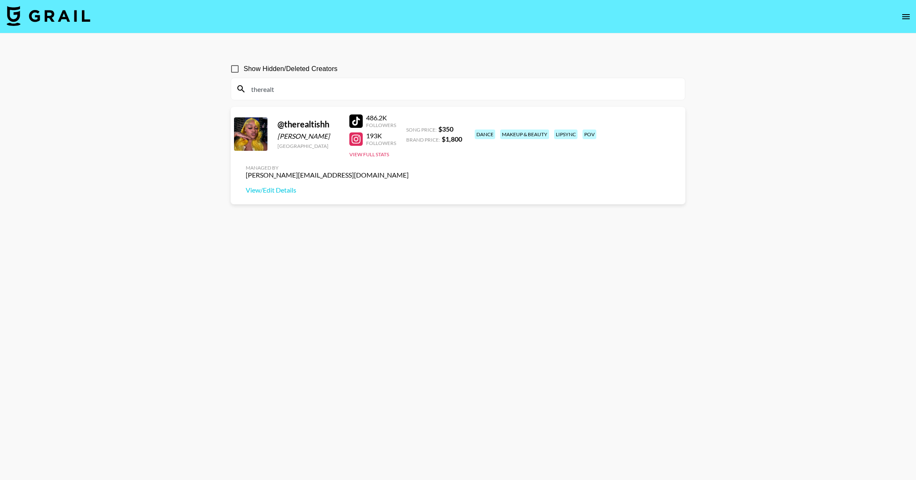
type input "therealt"
click at [409, 171] on div "[PERSON_NAME][EMAIL_ADDRESS][DOMAIN_NAME]" at bounding box center [327, 175] width 163 height 8
drag, startPoint x: 623, startPoint y: 130, endPoint x: 474, endPoint y: 0, distance: 197.8
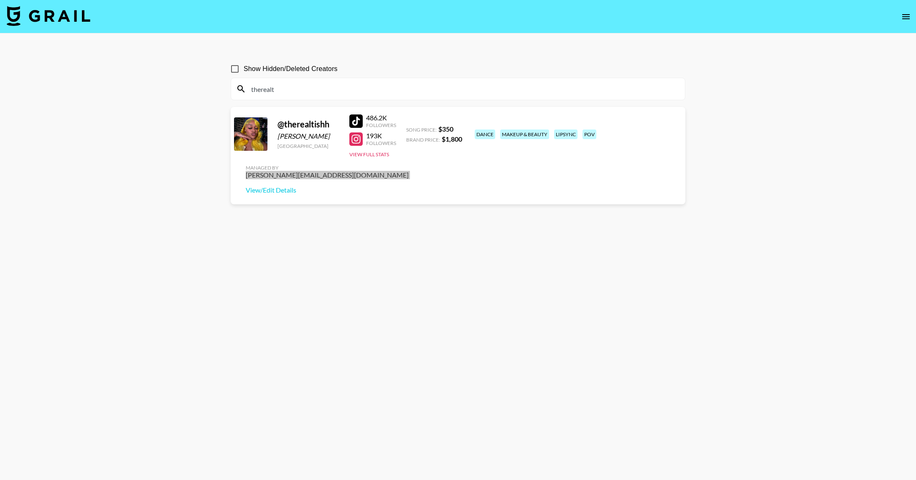
click at [0, 0] on section "Show Hidden/Deleted Creators therealt @ therealtishh [PERSON_NAME] [GEOGRAPHIC_…" at bounding box center [458, 260] width 916 height 520
click at [435, 84] on input "therealt" at bounding box center [463, 88] width 434 height 13
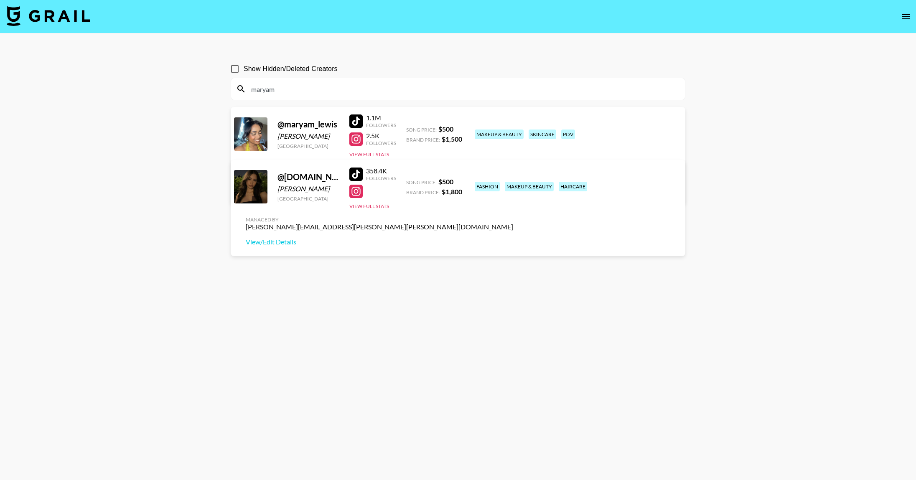
type input "maryam"
click at [513, 223] on div "[PERSON_NAME][EMAIL_ADDRESS][PERSON_NAME][PERSON_NAME][DOMAIN_NAME]" at bounding box center [379, 227] width 267 height 8
drag, startPoint x: 618, startPoint y: 183, endPoint x: 675, endPoint y: 66, distance: 130.8
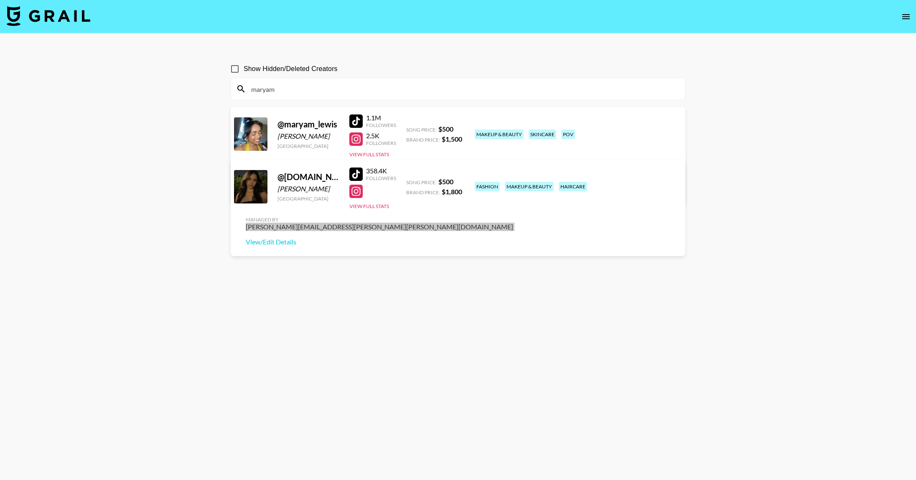
click at [0, 0] on section "Show Hidden/Deleted Creators maryam @ [PERSON_NAME] [GEOGRAPHIC_DATA] 1.1M Foll…" at bounding box center [458, 260] width 916 height 520
click at [357, 91] on input "maryam" at bounding box center [463, 88] width 434 height 13
click at [356, 91] on input "maryam" at bounding box center [463, 88] width 434 height 13
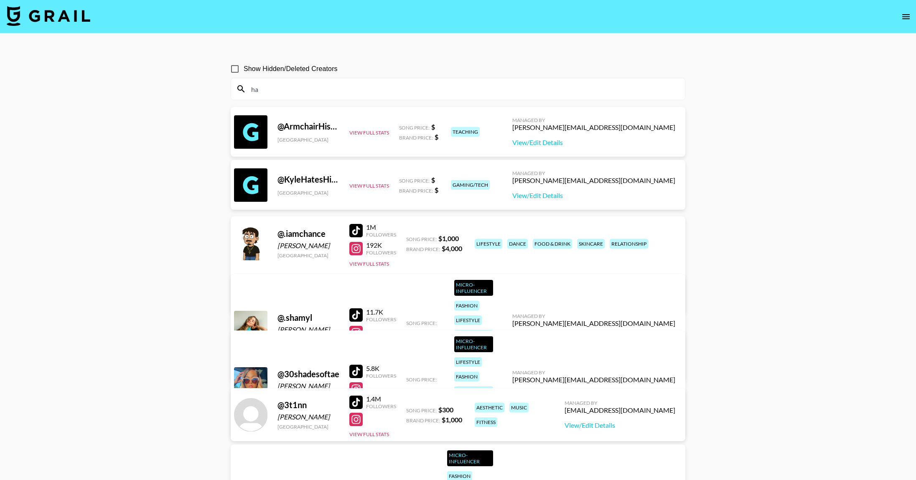
type input "h"
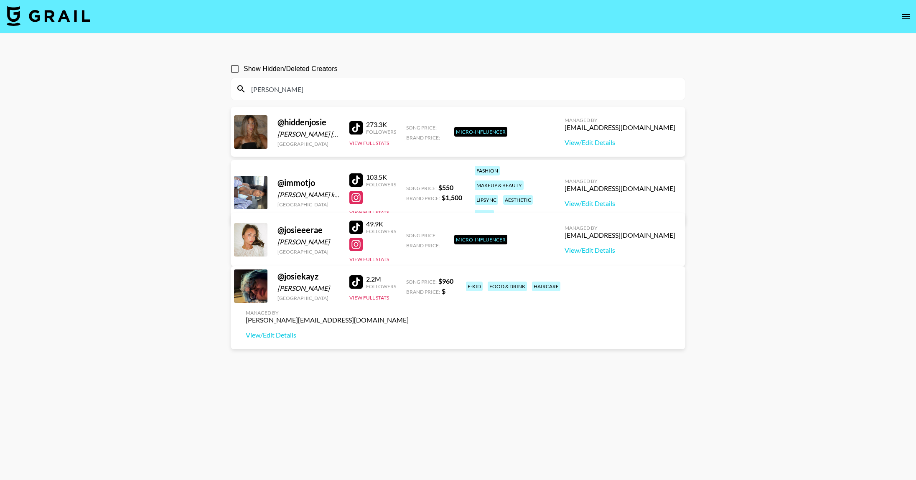
type input "[PERSON_NAME]"
click at [234, 67] on input "Show Hidden/Deleted Creators" at bounding box center [235, 69] width 18 height 18
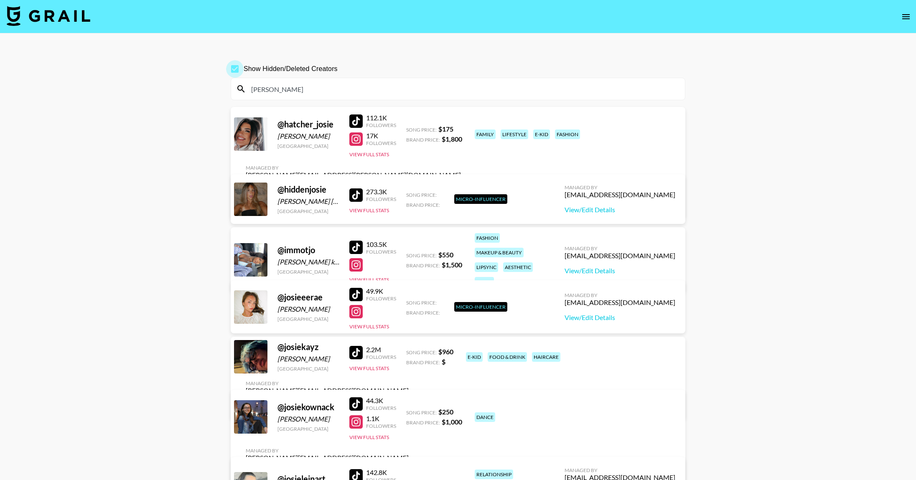
click at [236, 69] on input "Show Hidden/Deleted Creators" at bounding box center [235, 69] width 18 height 18
checkbox input "false"
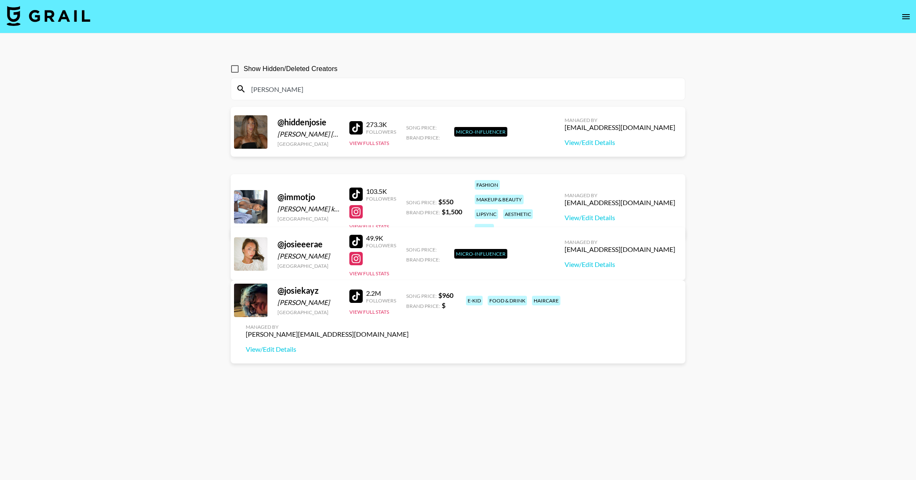
click at [301, 83] on input "[PERSON_NAME]" at bounding box center [463, 88] width 434 height 13
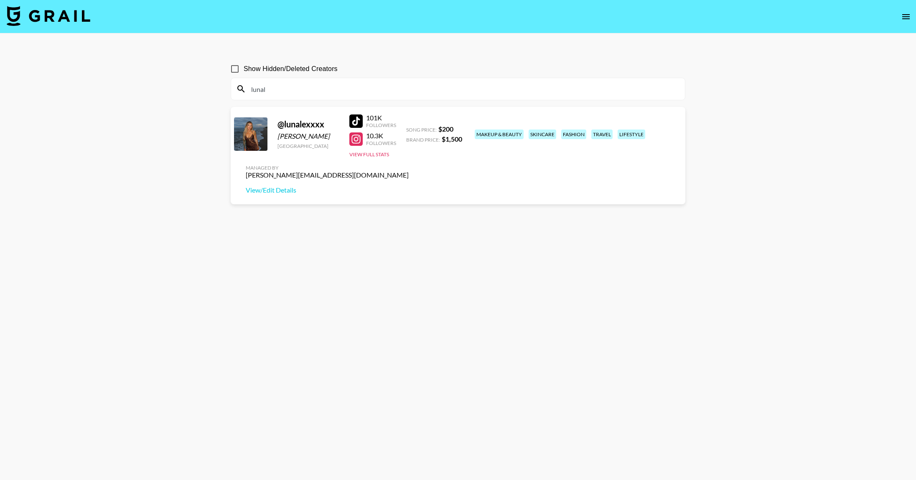
type input "lunal"
click at [409, 171] on div "[PERSON_NAME][EMAIL_ADDRESS][DOMAIN_NAME]" at bounding box center [327, 175] width 163 height 8
drag, startPoint x: 642, startPoint y: 130, endPoint x: 637, endPoint y: 130, distance: 4.6
click at [409, 171] on div "[PERSON_NAME][EMAIL_ADDRESS][DOMAIN_NAME]" at bounding box center [327, 175] width 163 height 8
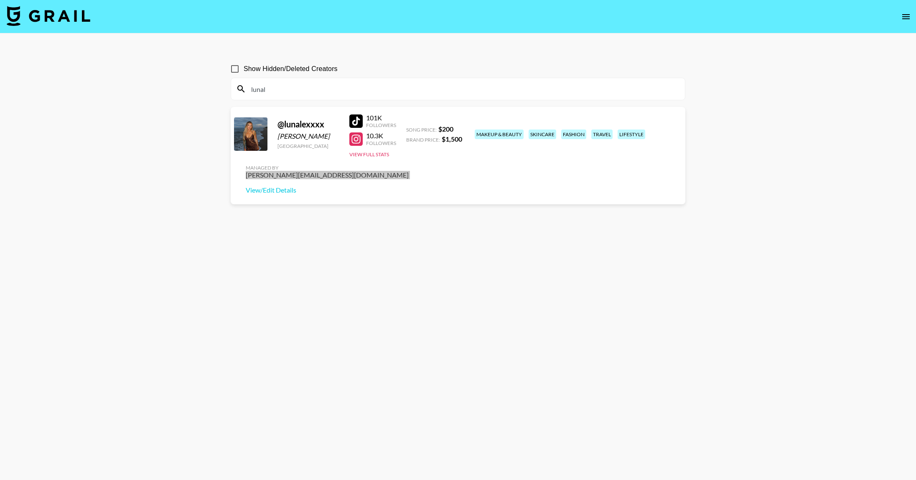
drag, startPoint x: 636, startPoint y: 127, endPoint x: 599, endPoint y: 16, distance: 117.0
click at [0, 0] on section "Show Hidden/Deleted Creators lunal @ lunalexxxx [PERSON_NAME] [GEOGRAPHIC_DATA]…" at bounding box center [458, 260] width 916 height 520
click at [366, 89] on input "lunal" at bounding box center [463, 88] width 434 height 13
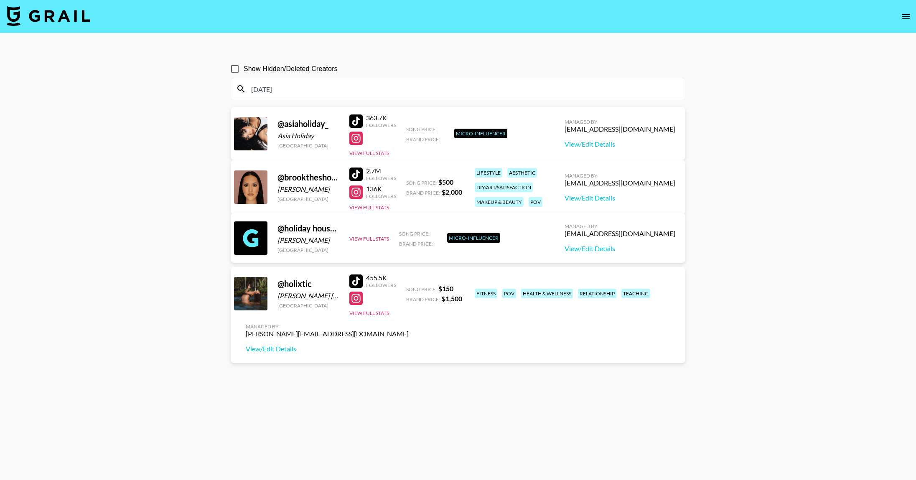
type input "[DATE]"
click at [409, 330] on div "[PERSON_NAME][EMAIL_ADDRESS][DOMAIN_NAME]" at bounding box center [327, 334] width 163 height 8
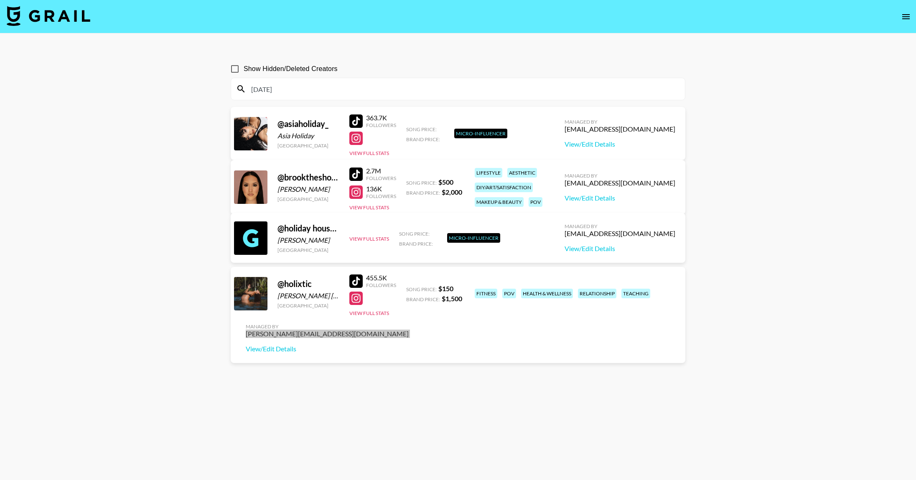
drag, startPoint x: 627, startPoint y: 292, endPoint x: 569, endPoint y: 14, distance: 284.2
click at [0, 0] on section "Show Hidden/Deleted Creators [DATE] @ asiaholiday_ Asia Holiday [GEOGRAPHIC_DAT…" at bounding box center [458, 260] width 916 height 520
click at [356, 94] on input "[DATE]" at bounding box center [463, 88] width 434 height 13
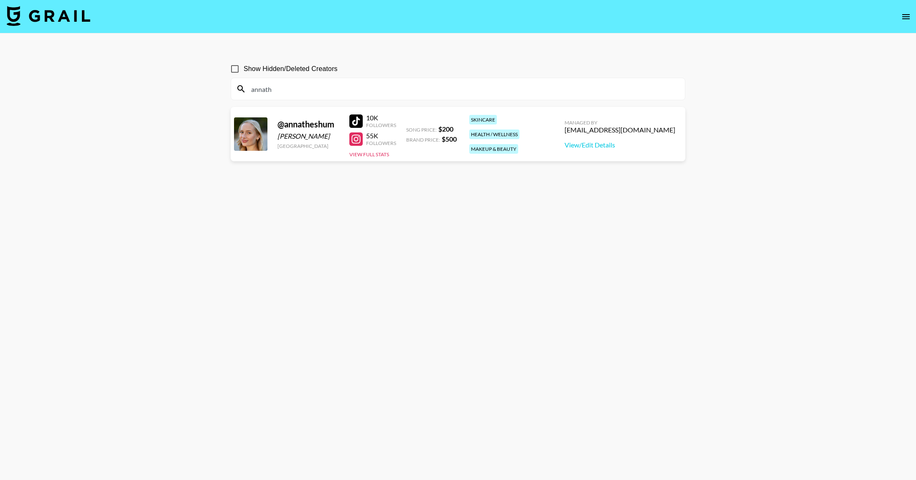
type input "annath"
click at [643, 132] on div "[EMAIL_ADDRESS][DOMAIN_NAME]" at bounding box center [619, 130] width 111 height 8
drag, startPoint x: 640, startPoint y: 132, endPoint x: 576, endPoint y: 5, distance: 142.0
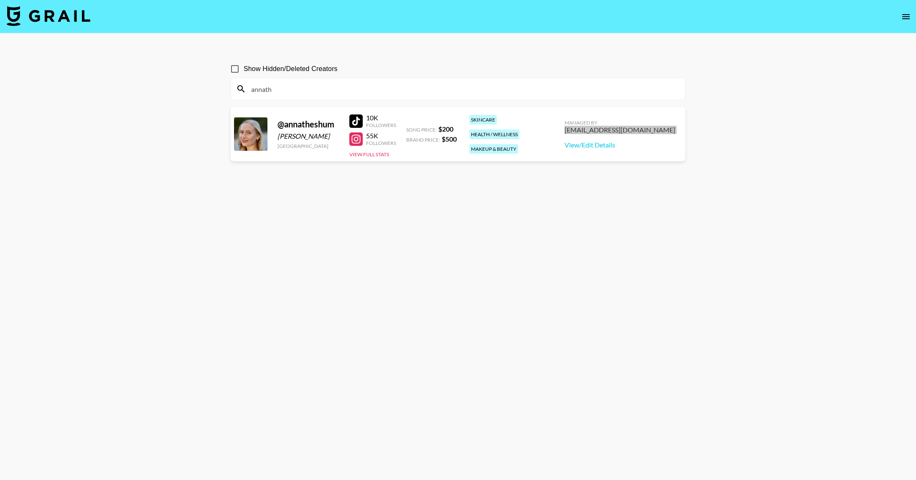
click at [0, 0] on section "Show Hidden/Deleted Creators annath @ annatheshum [PERSON_NAME] [GEOGRAPHIC_DAT…" at bounding box center [458, 260] width 916 height 520
click at [393, 94] on input "annath" at bounding box center [463, 88] width 434 height 13
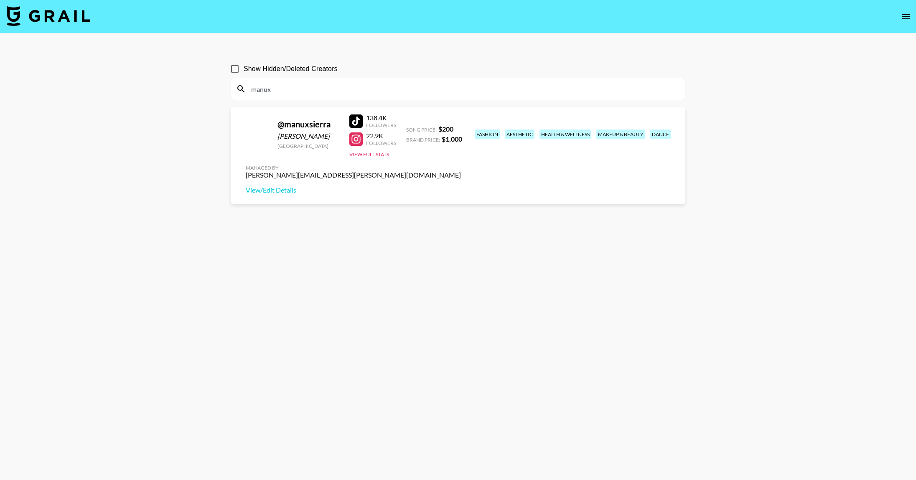
type input "manux"
click at [461, 171] on div "[PERSON_NAME][EMAIL_ADDRESS][PERSON_NAME][DOMAIN_NAME]" at bounding box center [353, 175] width 215 height 8
drag, startPoint x: 629, startPoint y: 131, endPoint x: 637, endPoint y: 7, distance: 124.4
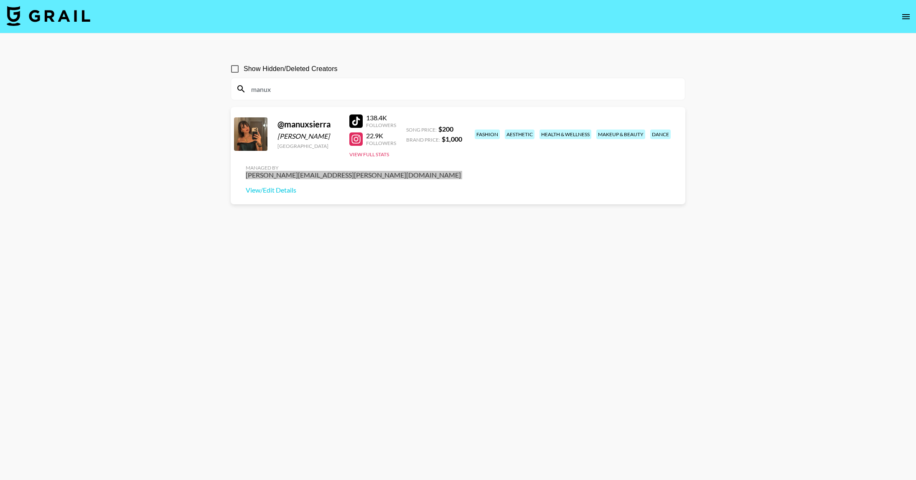
click at [0, 0] on section "Show Hidden/Deleted Creators manux @ manuxsierra [PERSON_NAME] [GEOGRAPHIC_DATA…" at bounding box center [458, 260] width 916 height 520
click at [467, 87] on input "manux" at bounding box center [463, 88] width 434 height 13
click at [466, 86] on input "manux" at bounding box center [463, 88] width 434 height 13
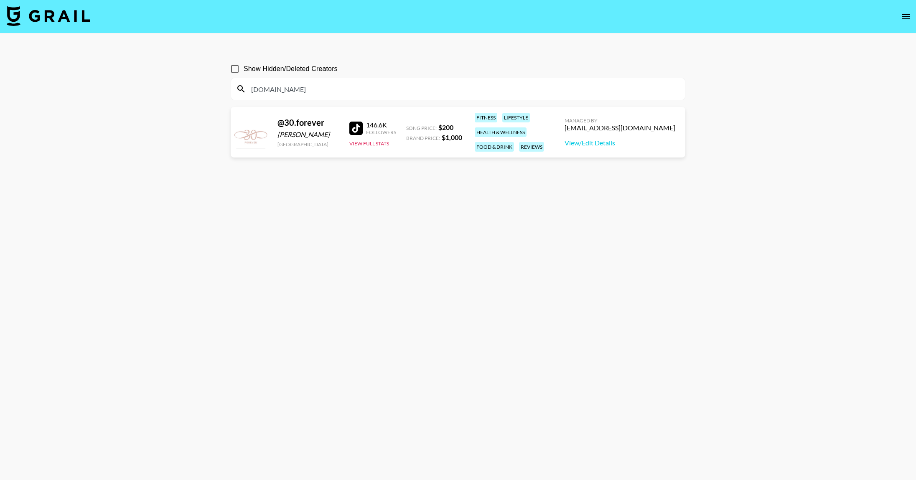
click at [652, 125] on div "[EMAIL_ADDRESS][DOMAIN_NAME]" at bounding box center [619, 128] width 111 height 8
click at [651, 125] on div "[EMAIL_ADDRESS][DOMAIN_NAME]" at bounding box center [619, 128] width 111 height 8
drag, startPoint x: 651, startPoint y: 125, endPoint x: 552, endPoint y: 3, distance: 156.8
click at [0, 0] on section "Show Hidden/Deleted Creators [DOMAIN_NAME] @ [DOMAIN_NAME] laura [PERSON_NAME] …" at bounding box center [458, 260] width 916 height 520
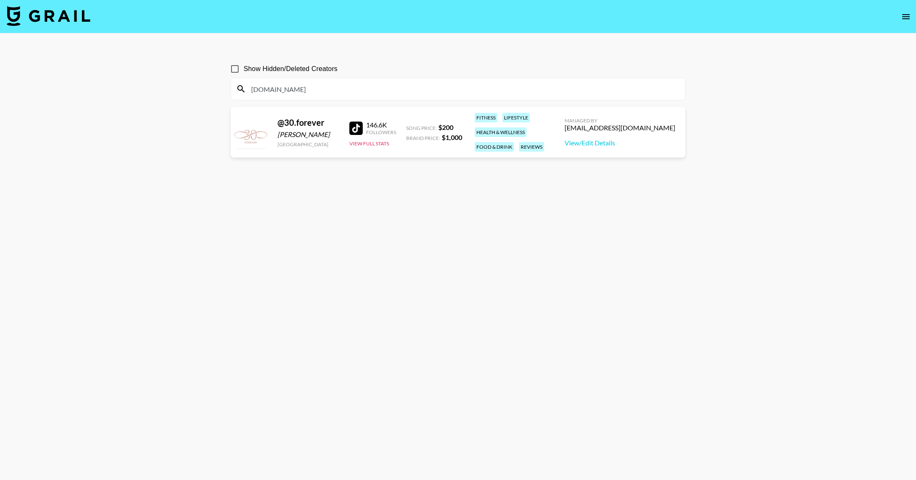
drag, startPoint x: 425, startPoint y: 81, endPoint x: 421, endPoint y: 86, distance: 7.2
click at [423, 83] on div "[DOMAIN_NAME]" at bounding box center [458, 89] width 454 height 22
click at [421, 87] on input "[DOMAIN_NAME]" at bounding box center [463, 88] width 434 height 13
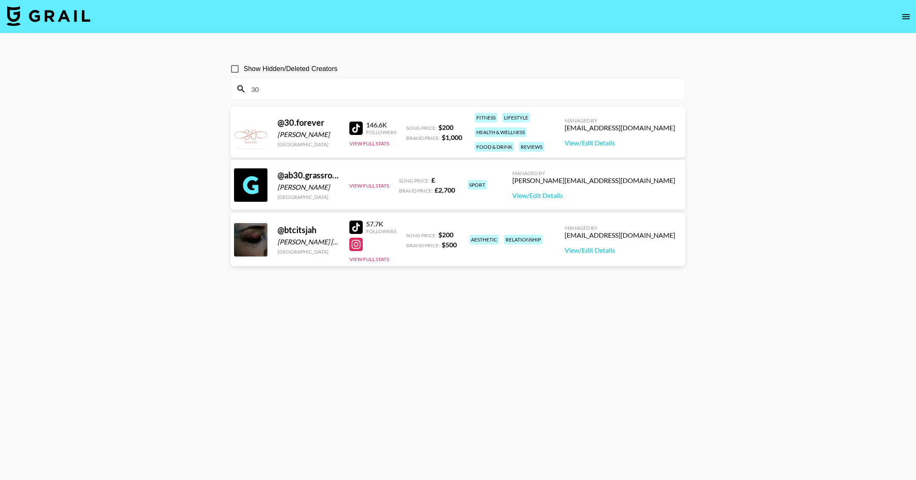
type input "3"
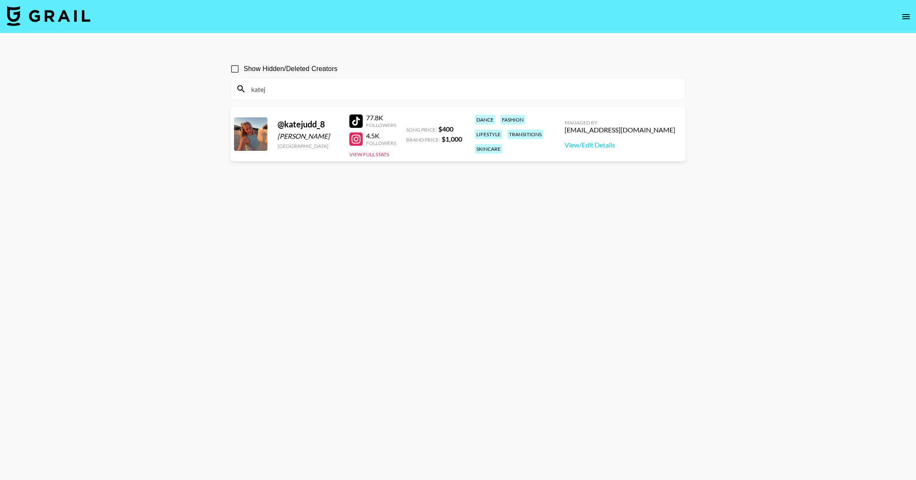
type input "katej"
click at [616, 133] on div "[EMAIL_ADDRESS][DOMAIN_NAME]" at bounding box center [619, 130] width 111 height 8
click at [617, 133] on div "[EMAIL_ADDRESS][DOMAIN_NAME]" at bounding box center [619, 130] width 111 height 8
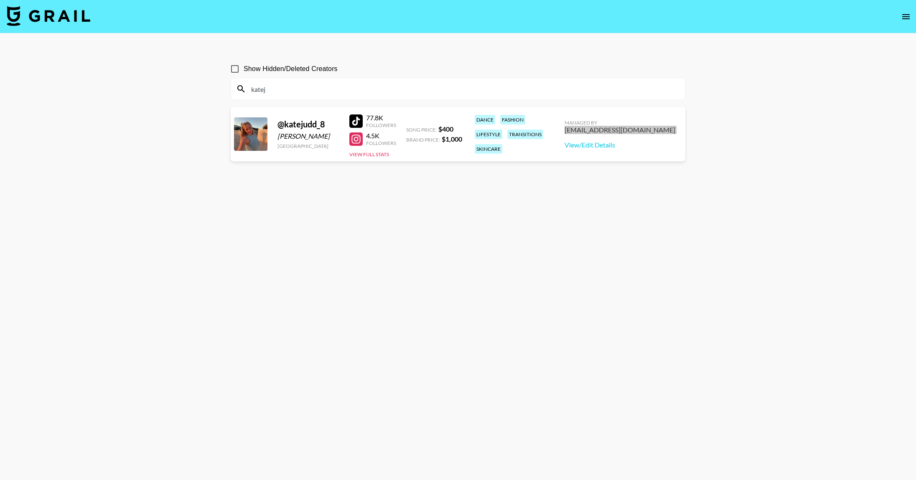
drag, startPoint x: 617, startPoint y: 133, endPoint x: 645, endPoint y: 12, distance: 124.2
click at [0, 0] on section "Show Hidden/Deleted Creators katej @ katejudd_8 [PERSON_NAME] United States 77.…" at bounding box center [458, 260] width 916 height 520
click at [301, 86] on input "katej" at bounding box center [463, 88] width 434 height 13
click at [300, 85] on input "katej" at bounding box center [463, 88] width 434 height 13
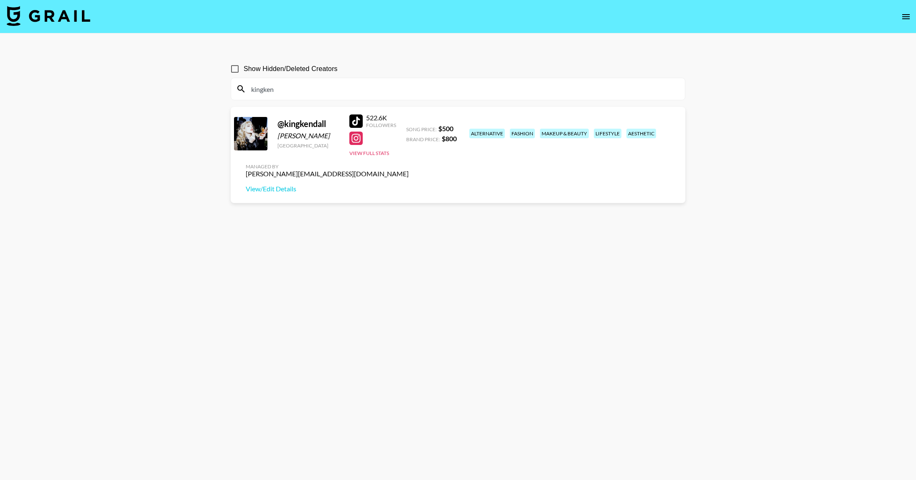
type input "kingken"
click at [409, 170] on div "[PERSON_NAME][EMAIL_ADDRESS][DOMAIN_NAME]" at bounding box center [327, 174] width 163 height 8
drag, startPoint x: 625, startPoint y: 126, endPoint x: 476, endPoint y: 6, distance: 190.8
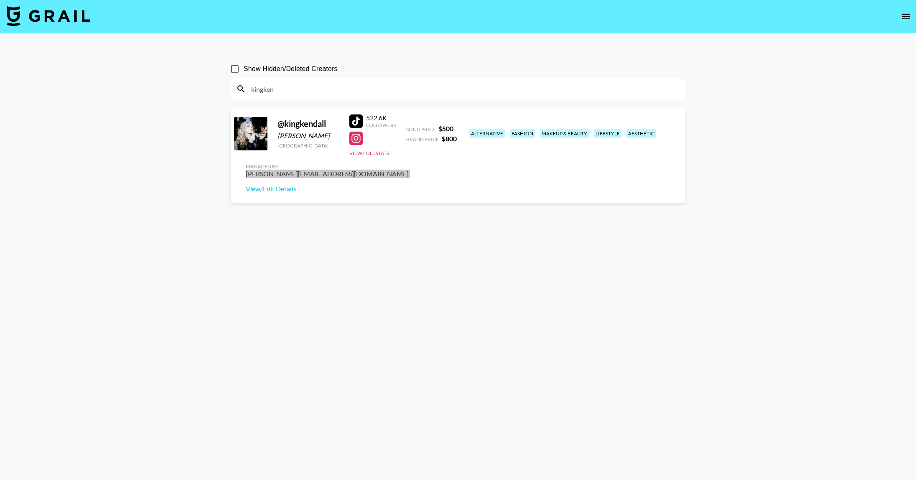
click at [0, 0] on section "Show Hidden/Deleted Creators kingken @ kingkendall [PERSON_NAME] [GEOGRAPHIC_DA…" at bounding box center [458, 260] width 916 height 520
click at [466, 93] on input "kingken" at bounding box center [463, 88] width 434 height 13
click at [465, 93] on input "kingken" at bounding box center [463, 88] width 434 height 13
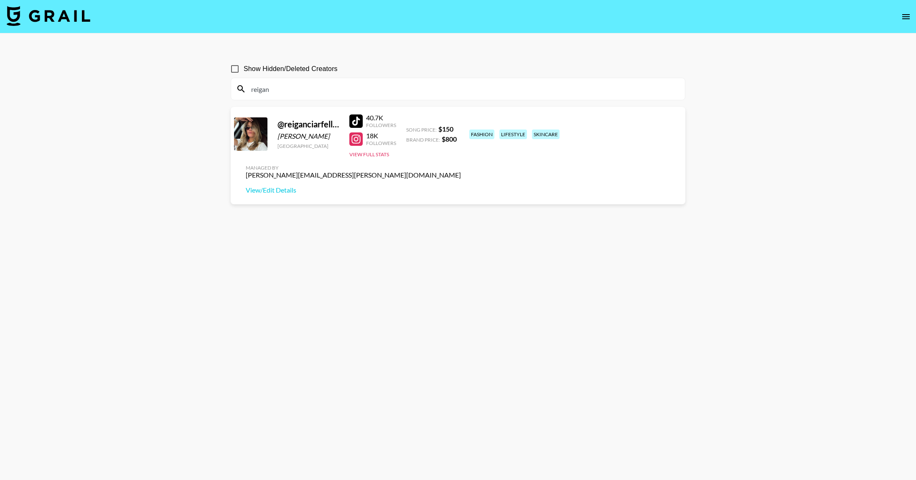
type input "reigan"
click at [461, 171] on div "[PERSON_NAME][EMAIL_ADDRESS][PERSON_NAME][DOMAIN_NAME]" at bounding box center [353, 175] width 215 height 8
drag, startPoint x: 625, startPoint y: 131, endPoint x: 569, endPoint y: 16, distance: 128.2
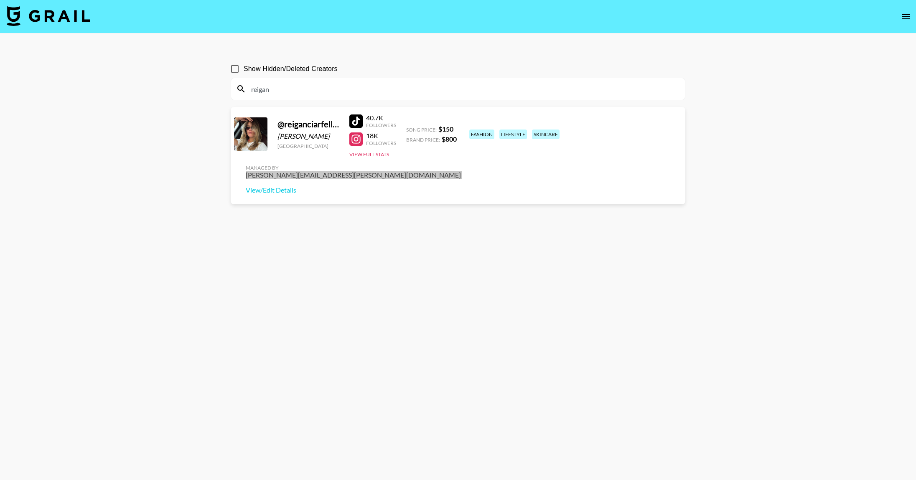
click at [0, 0] on section "Show Hidden/Deleted Creators reigan @ reiganciarfellaaaaa [PERSON_NAME] [GEOGRA…" at bounding box center [458, 260] width 916 height 520
